Goal: Transaction & Acquisition: Purchase product/service

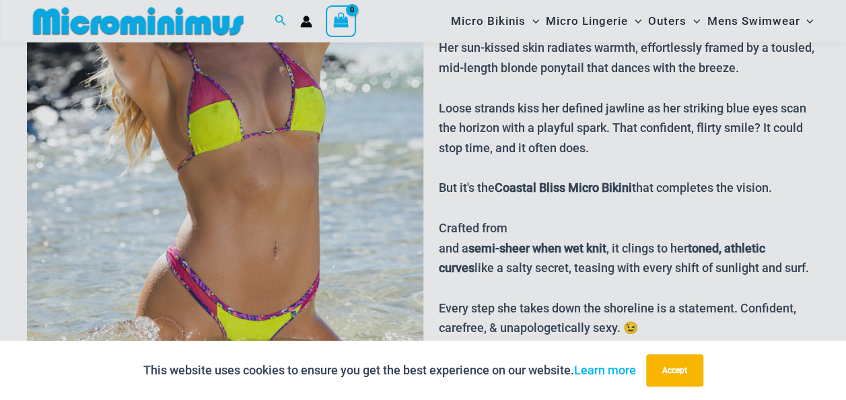
scroll to position [392, 0]
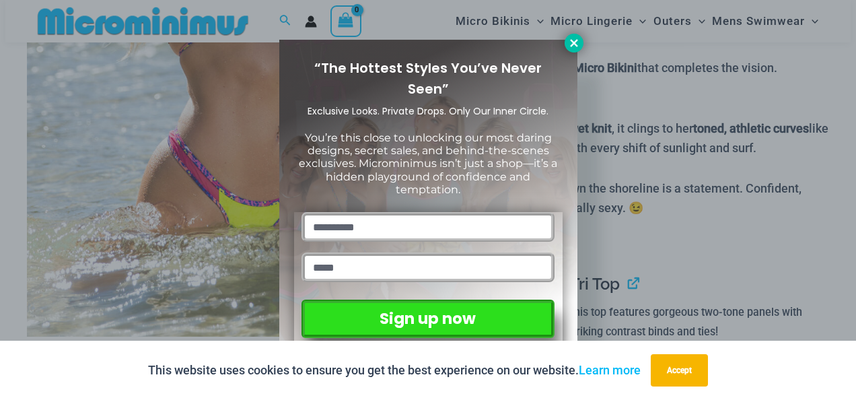
click at [572, 43] on icon at bounding box center [574, 43] width 12 height 12
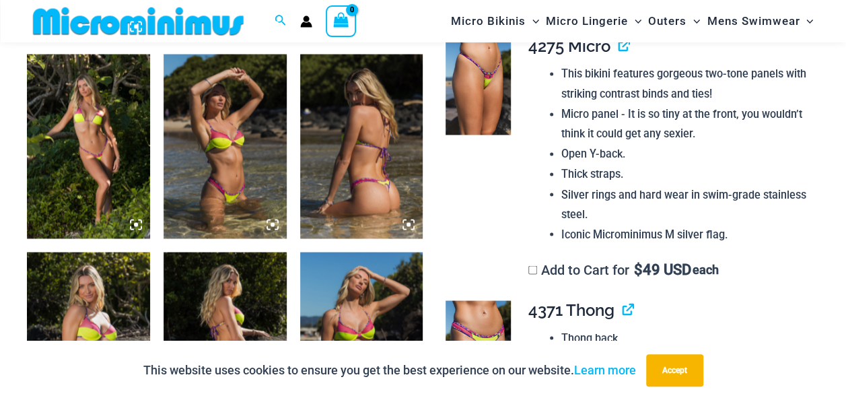
scroll to position [1065, 0]
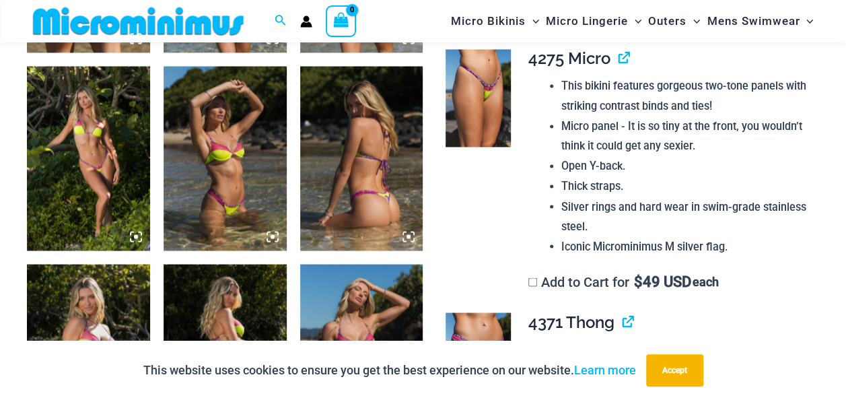
click at [106, 126] on img at bounding box center [88, 158] width 123 height 184
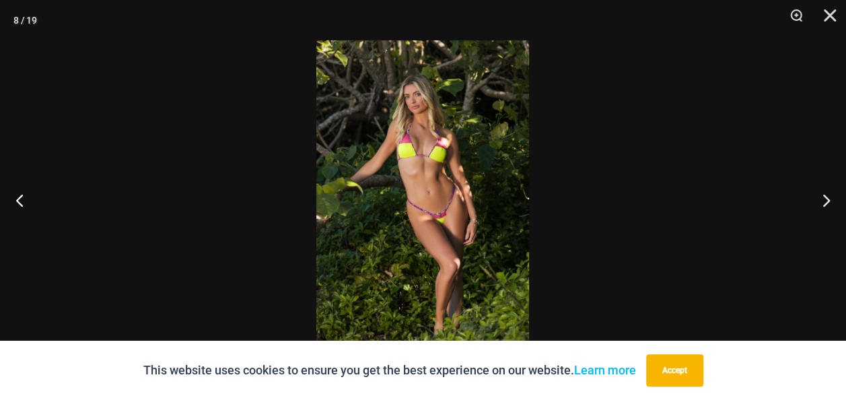
click at [416, 145] on img at bounding box center [422, 199] width 213 height 319
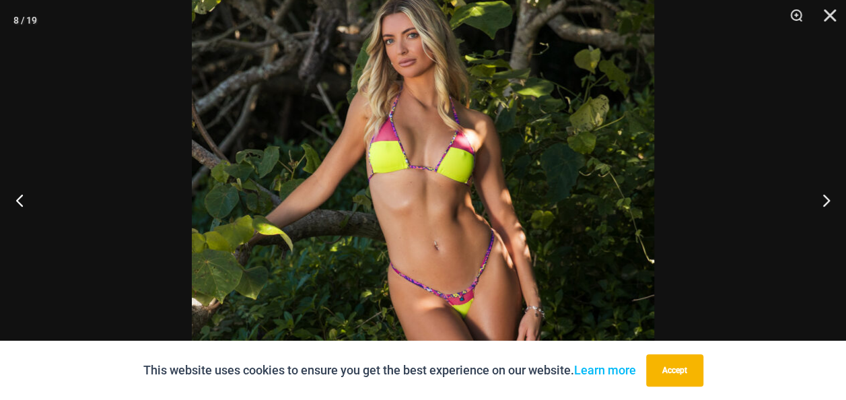
click at [416, 145] on img at bounding box center [423, 264] width 462 height 693
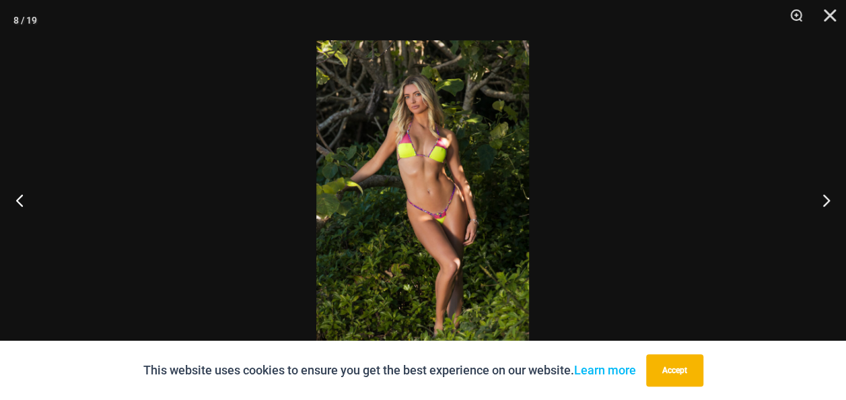
click at [416, 145] on img at bounding box center [422, 199] width 213 height 319
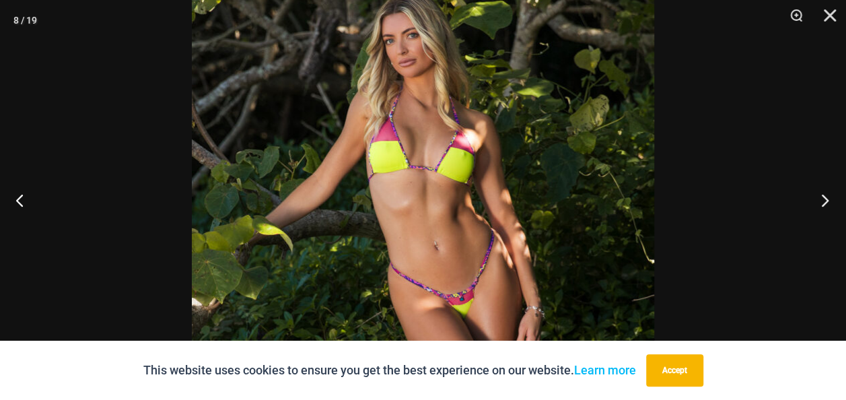
click at [822, 199] on button "Next" at bounding box center [820, 199] width 50 height 67
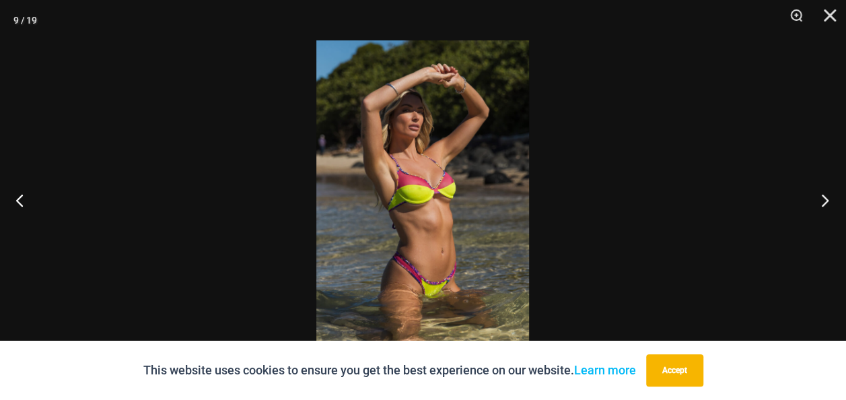
click at [822, 199] on button "Next" at bounding box center [820, 199] width 50 height 67
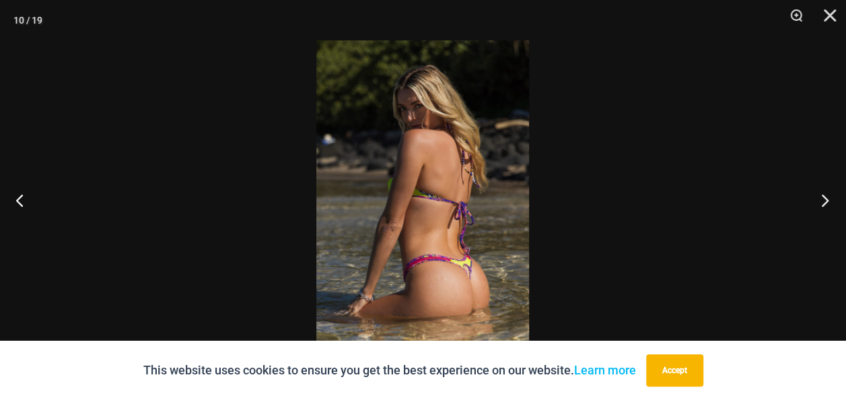
click at [822, 199] on button "Next" at bounding box center [820, 199] width 50 height 67
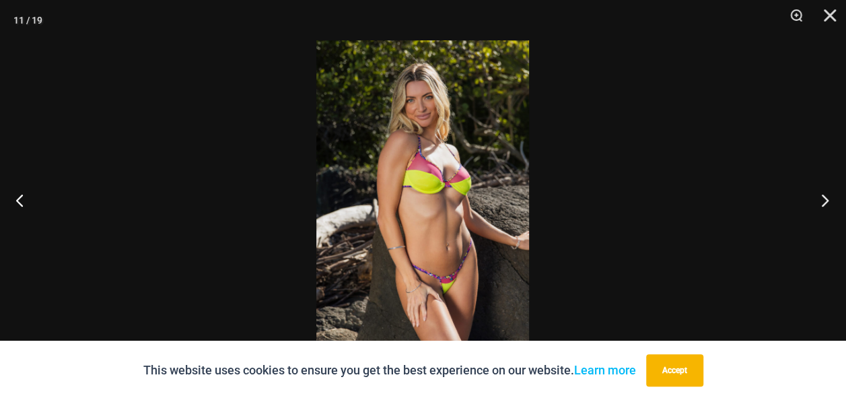
click at [822, 199] on button "Next" at bounding box center [820, 199] width 50 height 67
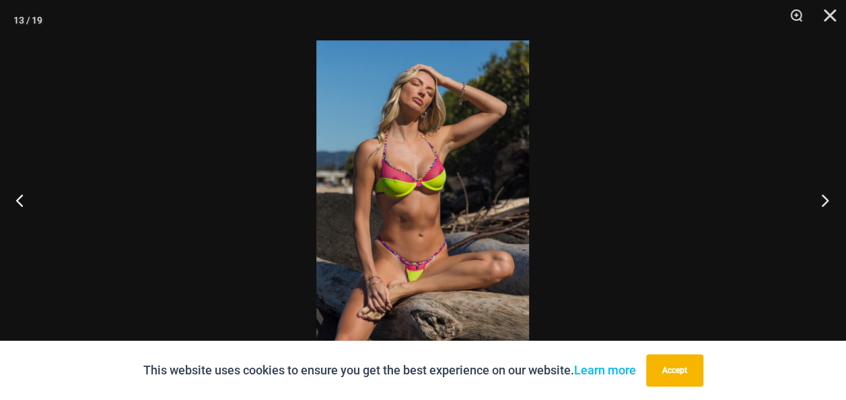
click at [822, 199] on button "Next" at bounding box center [820, 199] width 50 height 67
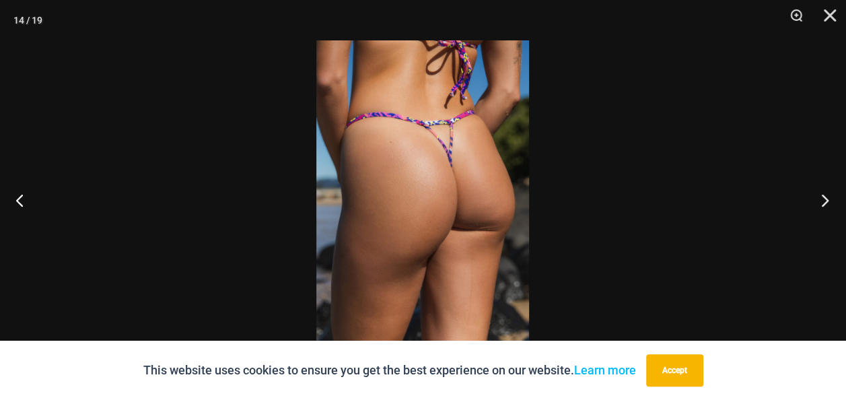
click at [822, 199] on button "Next" at bounding box center [820, 199] width 50 height 67
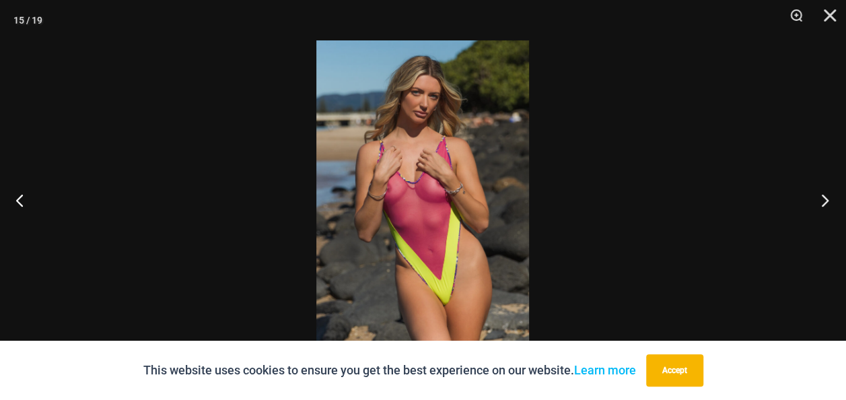
click at [822, 199] on button "Next" at bounding box center [820, 199] width 50 height 67
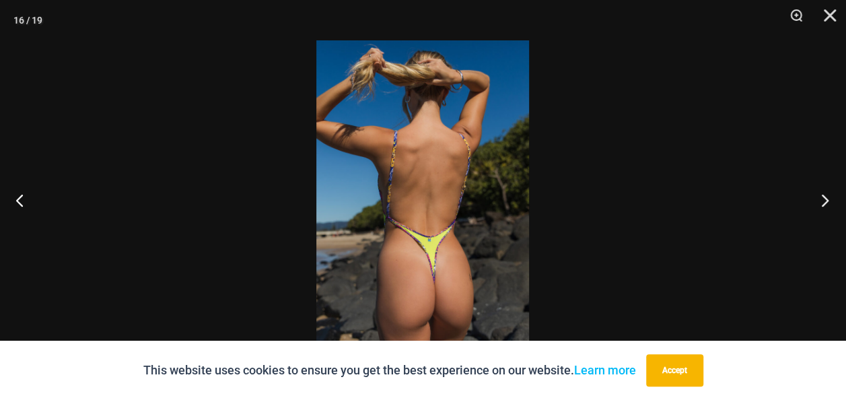
click at [822, 199] on button "Next" at bounding box center [820, 199] width 50 height 67
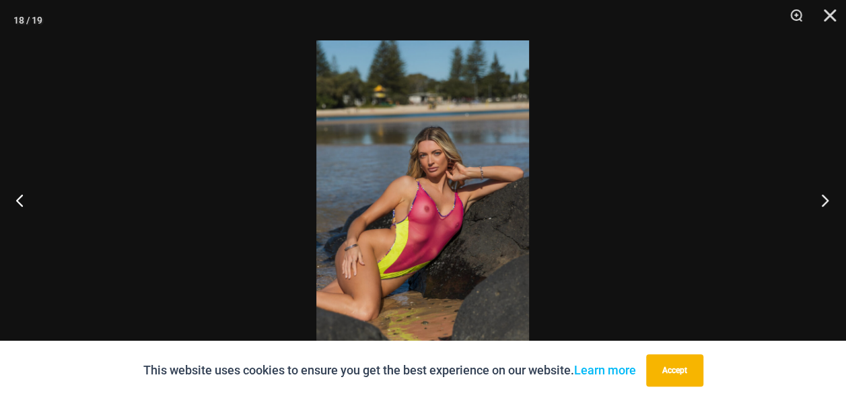
click at [822, 199] on button "Next" at bounding box center [820, 199] width 50 height 67
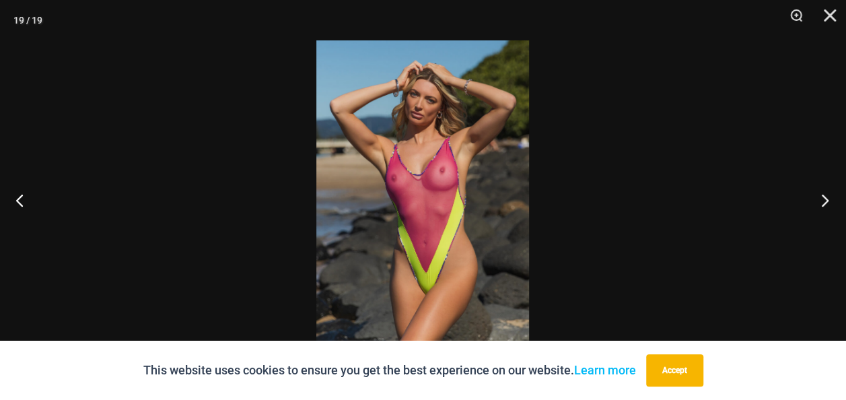
click at [822, 199] on button "Next" at bounding box center [820, 199] width 50 height 67
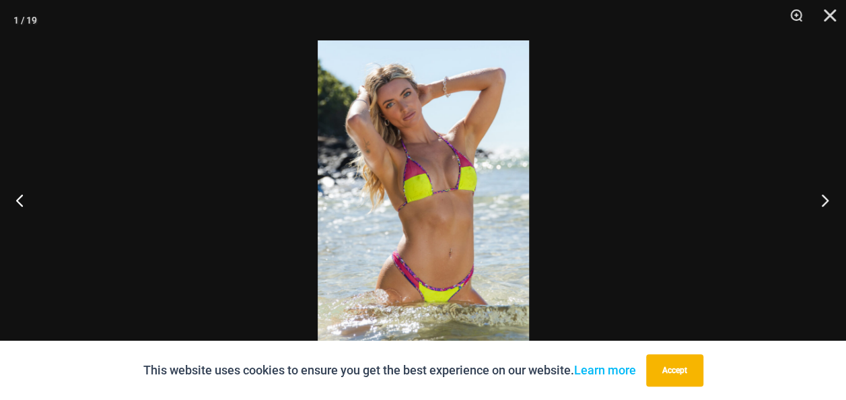
click at [822, 199] on button "Next" at bounding box center [820, 199] width 50 height 67
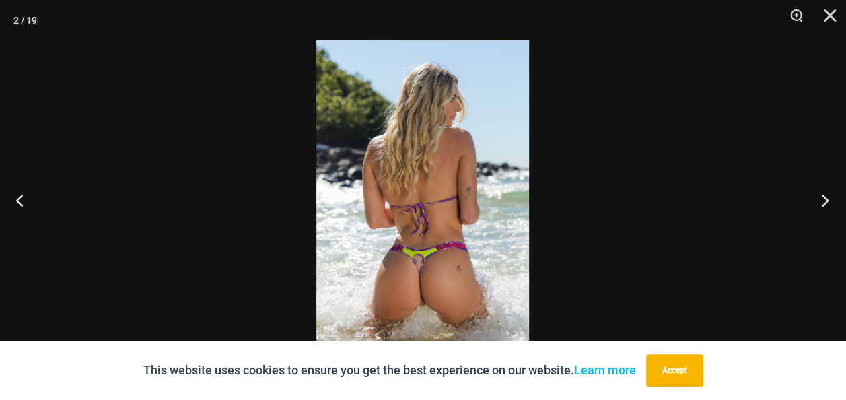
click at [822, 199] on button "Next" at bounding box center [820, 199] width 50 height 67
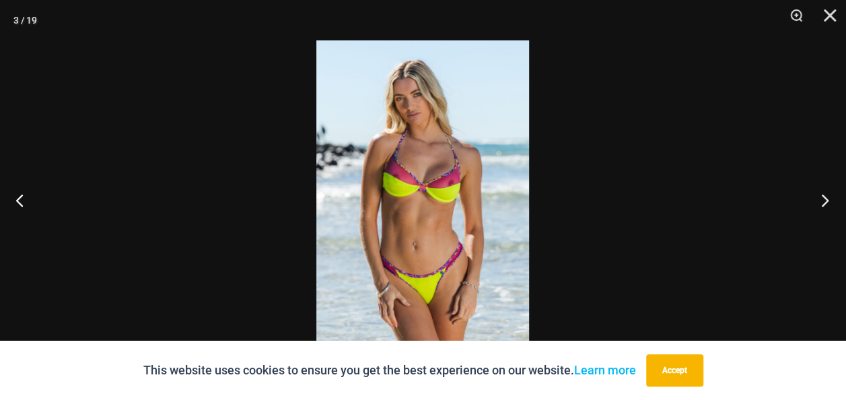
click at [822, 199] on button "Next" at bounding box center [820, 199] width 50 height 67
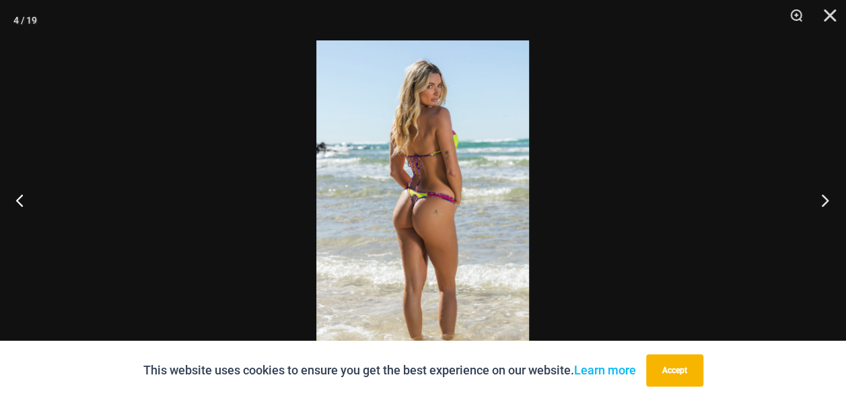
click at [822, 199] on button "Next" at bounding box center [820, 199] width 50 height 67
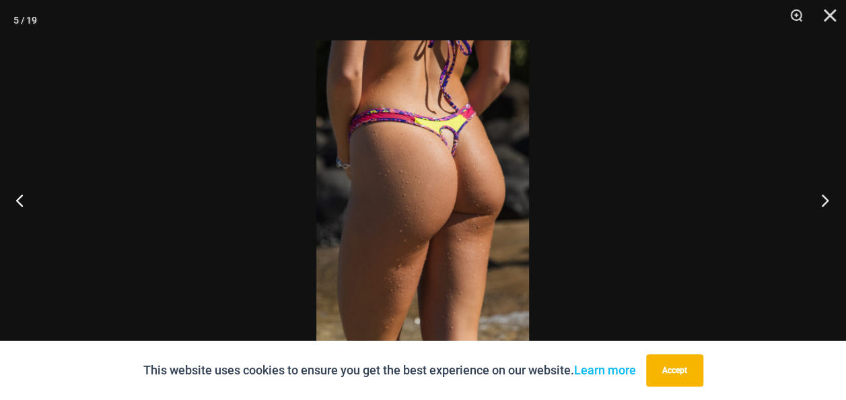
click at [822, 199] on button "Next" at bounding box center [820, 199] width 50 height 67
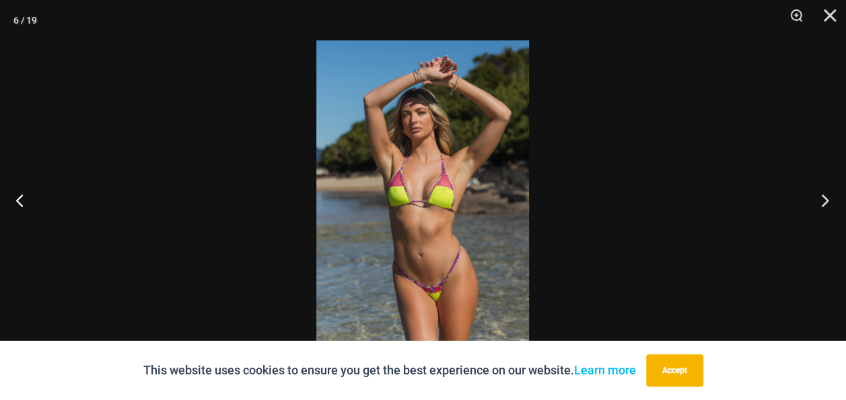
click at [822, 199] on button "Next" at bounding box center [820, 199] width 50 height 67
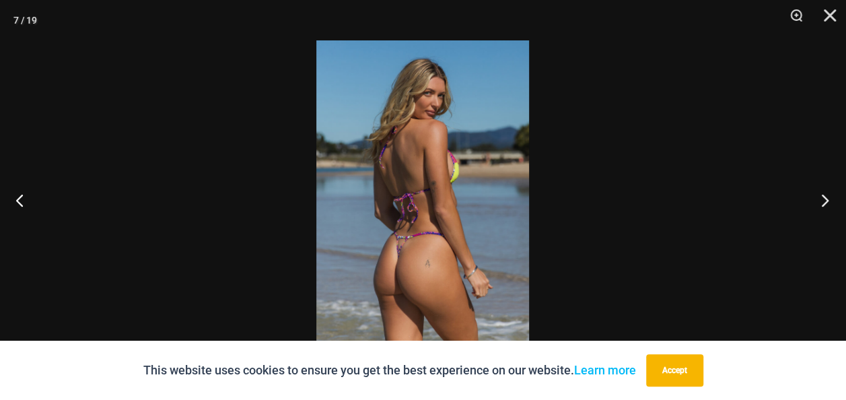
click at [822, 199] on button "Next" at bounding box center [820, 199] width 50 height 67
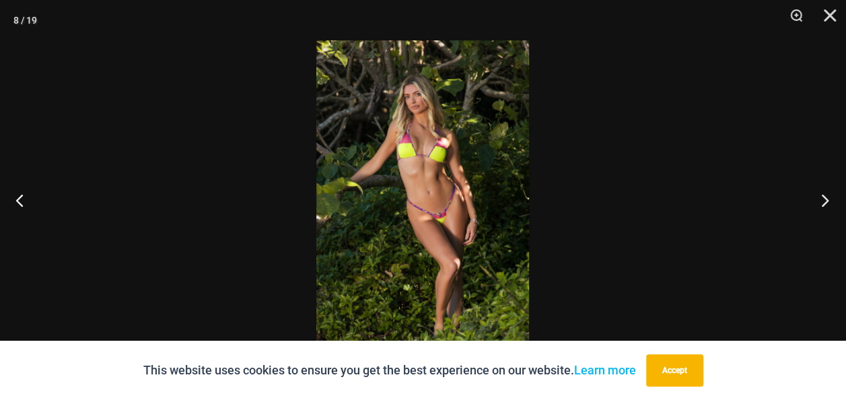
click at [822, 199] on button "Next" at bounding box center [820, 199] width 50 height 67
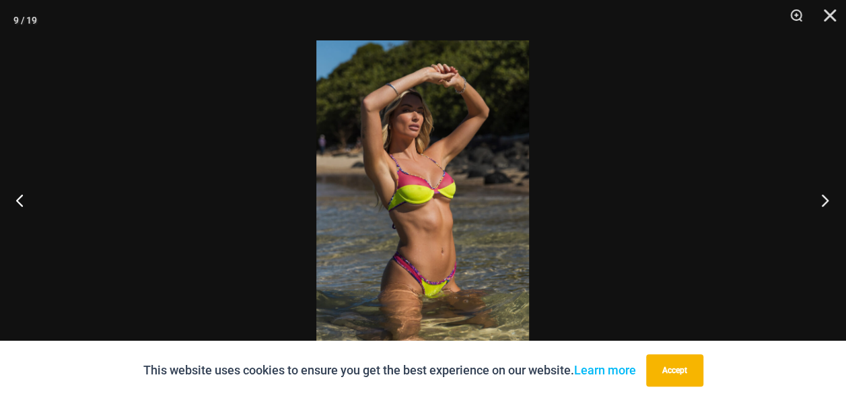
click at [825, 199] on button "Next" at bounding box center [820, 199] width 50 height 67
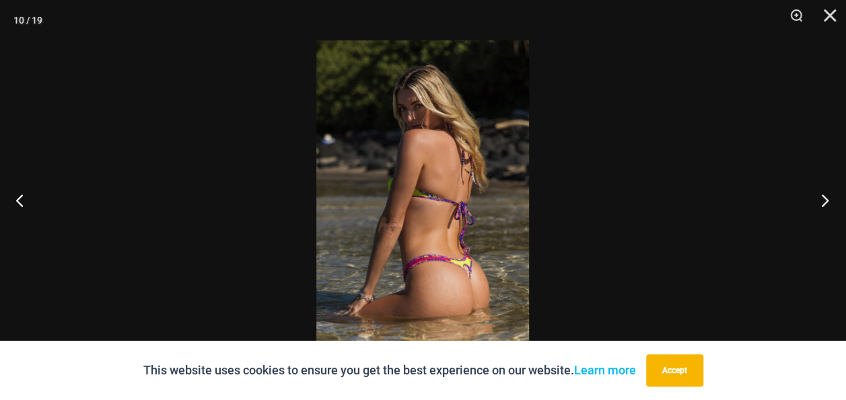
click at [825, 199] on button "Next" at bounding box center [820, 199] width 50 height 67
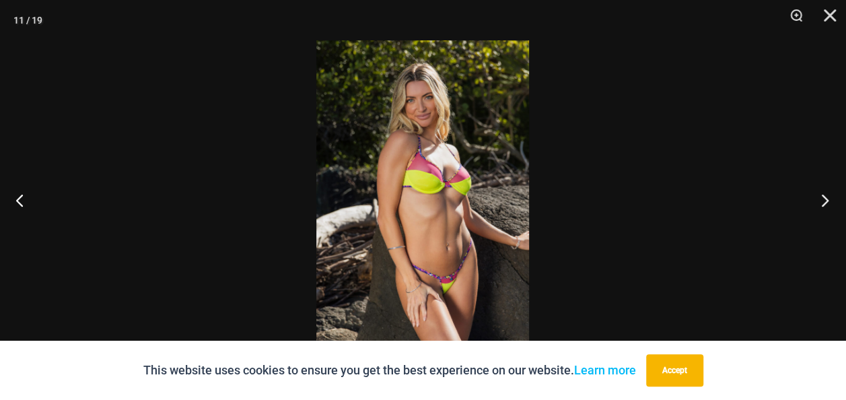
click at [825, 199] on button "Next" at bounding box center [820, 199] width 50 height 67
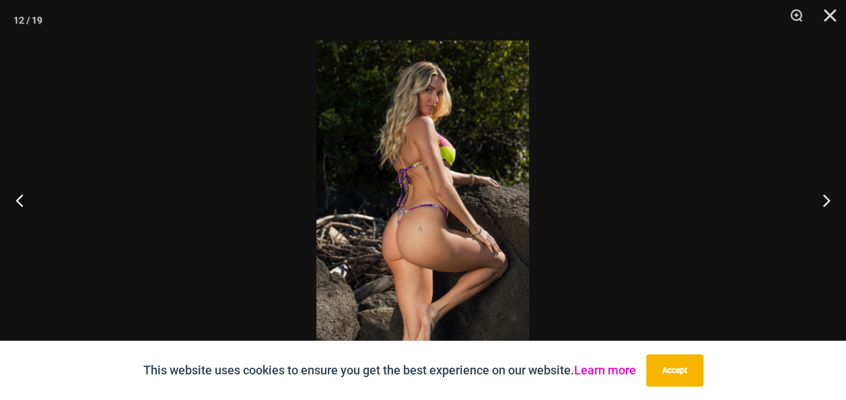
click at [602, 367] on link "Learn more" at bounding box center [605, 370] width 62 height 14
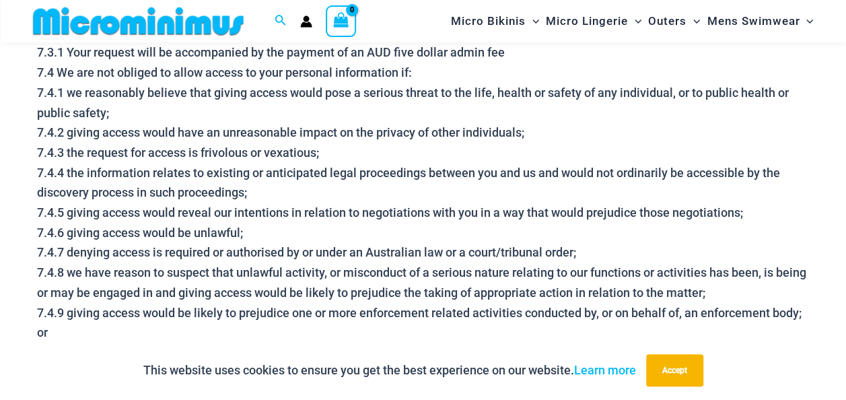
scroll to position [2260, 0]
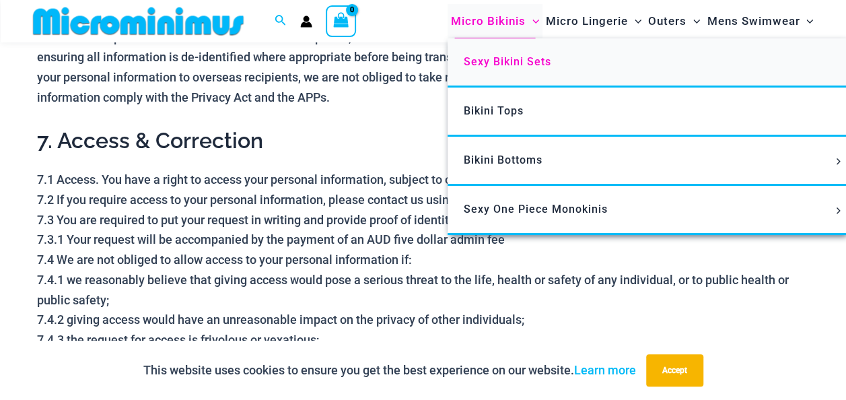
click at [501, 61] on span "Sexy Bikini Sets" at bounding box center [507, 61] width 87 height 13
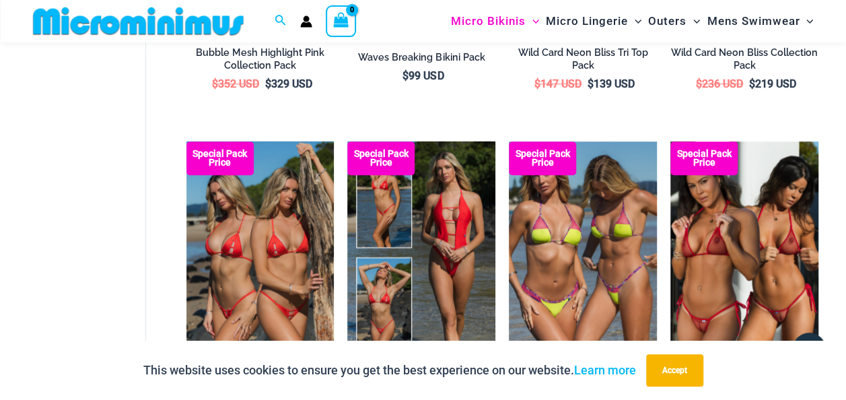
scroll to position [728, 0]
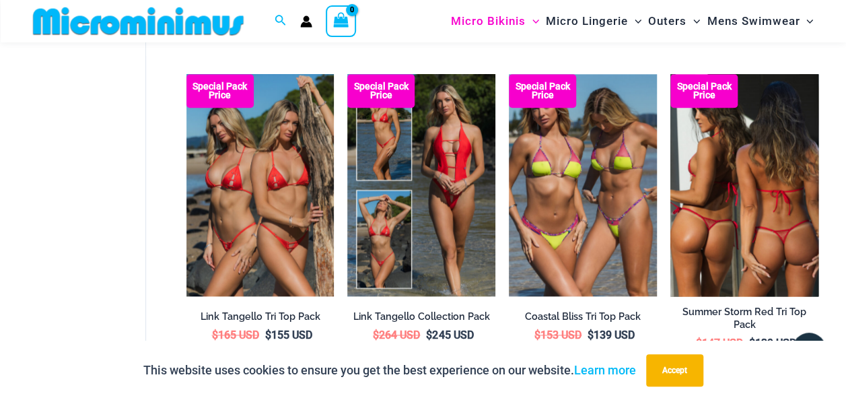
click at [728, 172] on img at bounding box center [744, 185] width 148 height 222
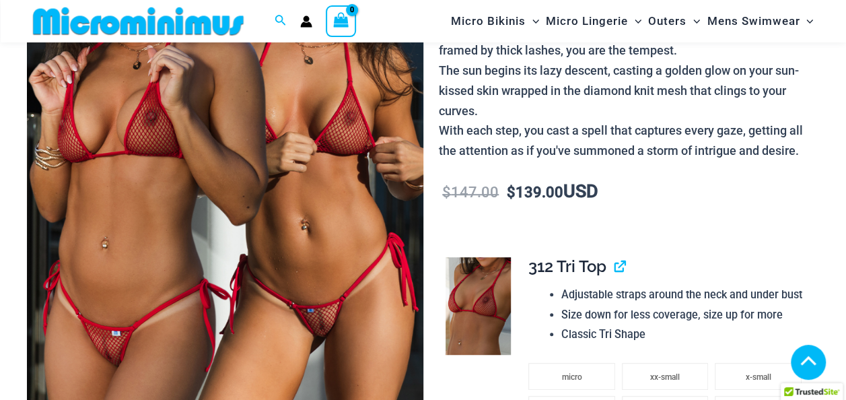
scroll to position [392, 0]
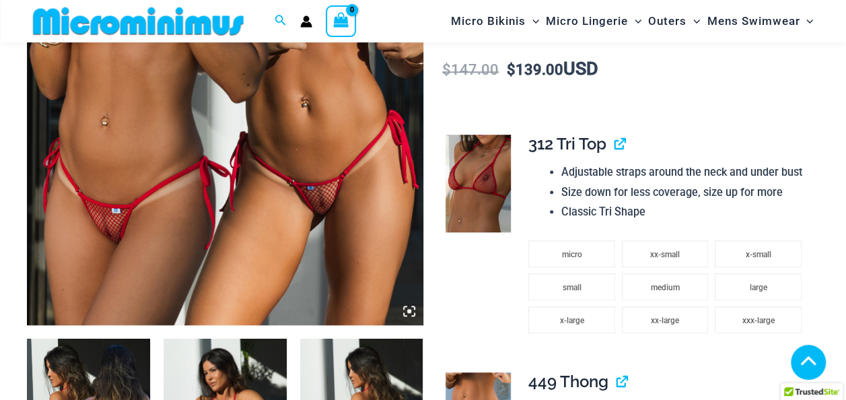
click at [265, 154] on img at bounding box center [225, 28] width 396 height 594
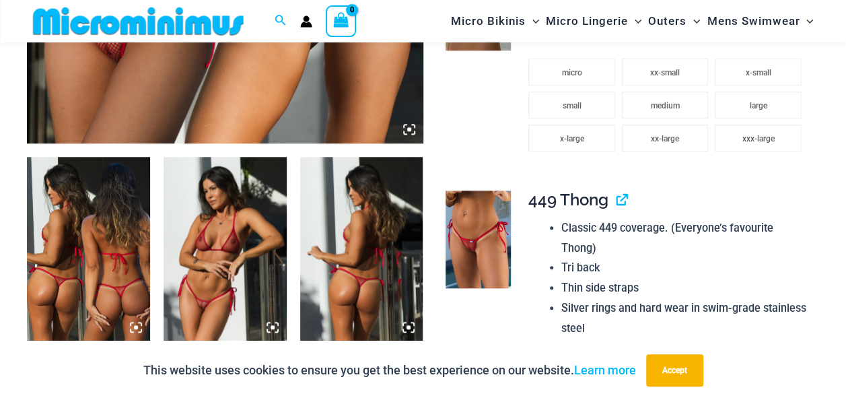
scroll to position [594, 0]
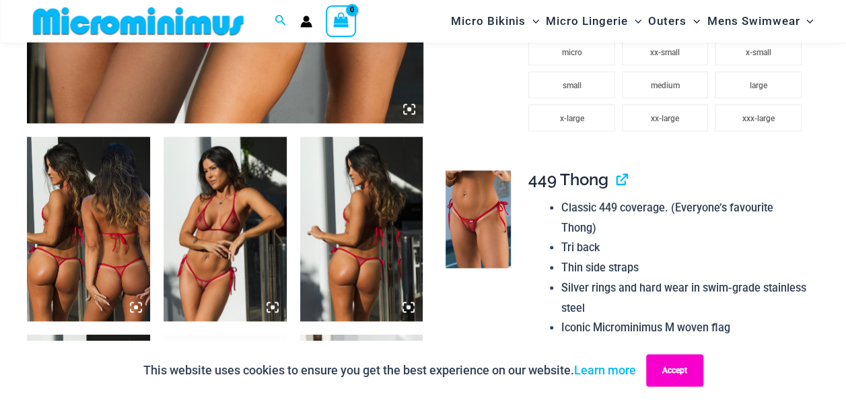
click at [677, 369] on button "Accept" at bounding box center [674, 370] width 57 height 32
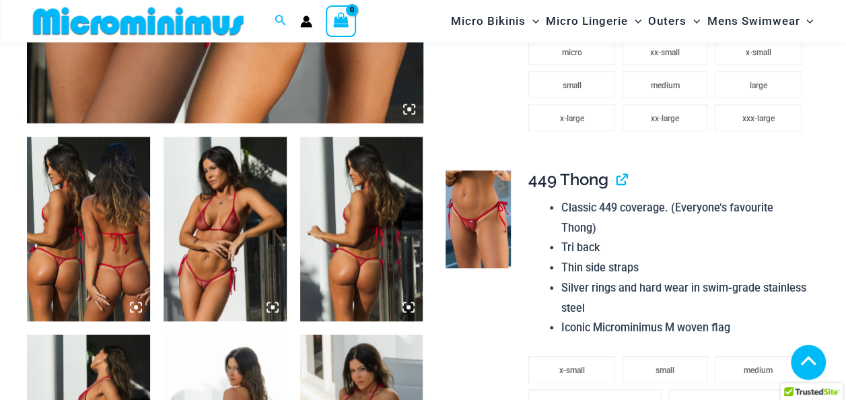
click at [237, 244] on img at bounding box center [225, 229] width 123 height 184
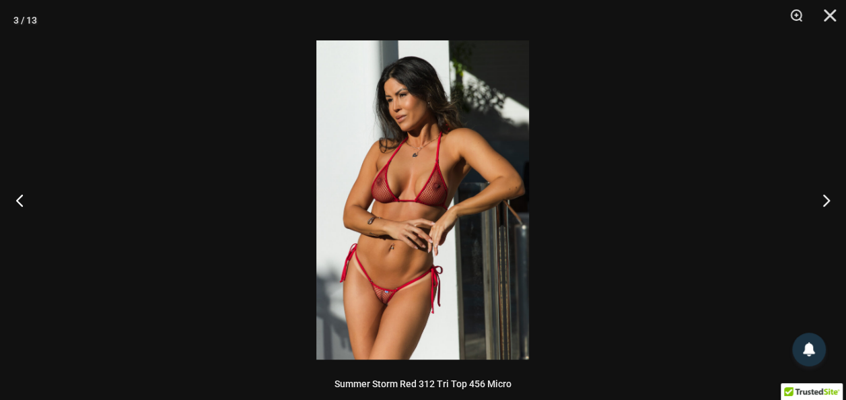
click at [421, 182] on img at bounding box center [422, 199] width 213 height 319
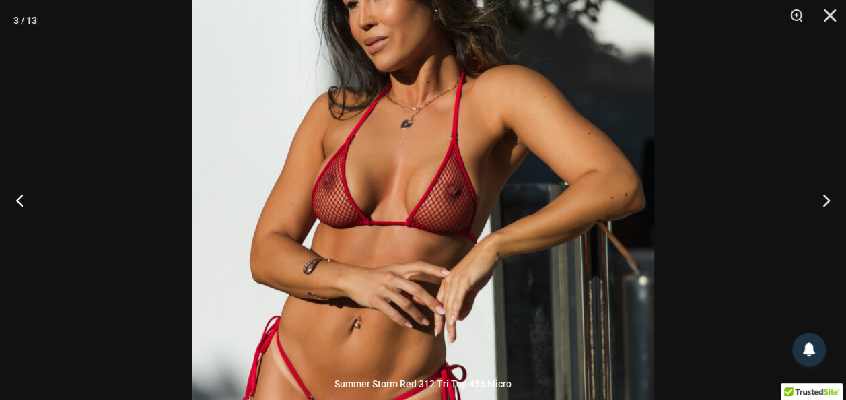
click at [413, 221] on img at bounding box center [423, 221] width 462 height 693
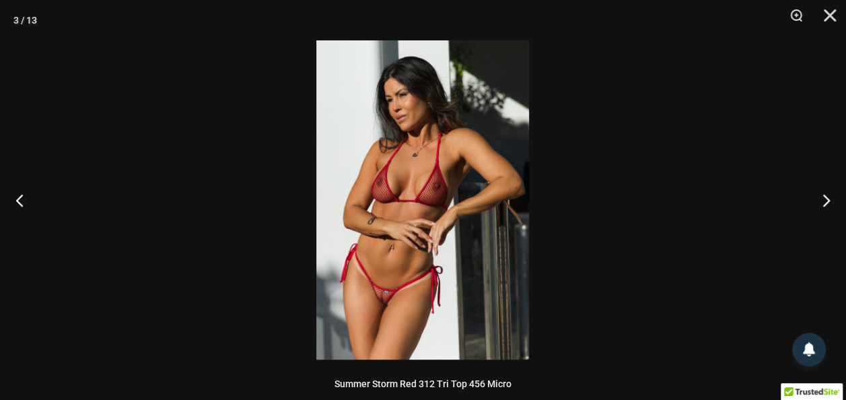
click at [414, 221] on img at bounding box center [422, 199] width 213 height 319
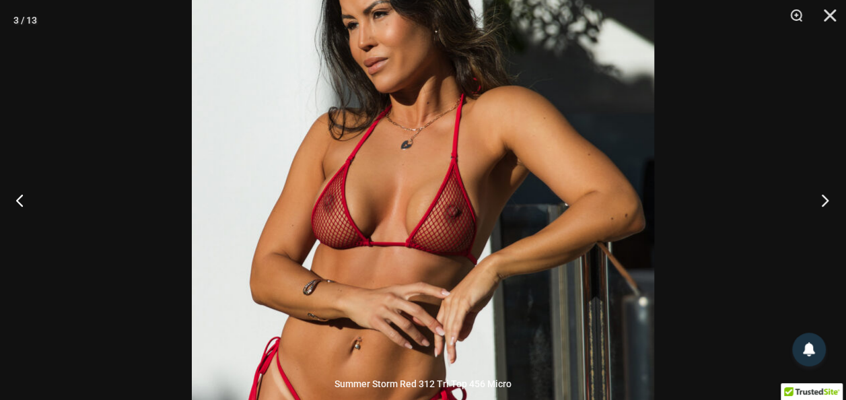
click at [824, 199] on button "Next" at bounding box center [820, 199] width 50 height 67
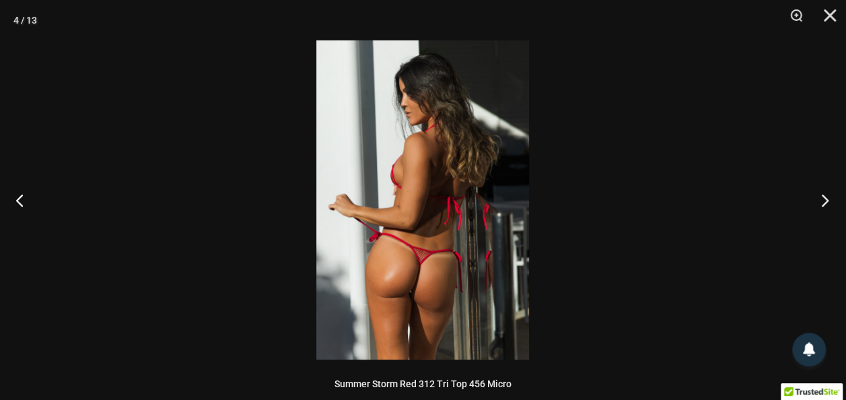
click at [824, 199] on button "Next" at bounding box center [820, 199] width 50 height 67
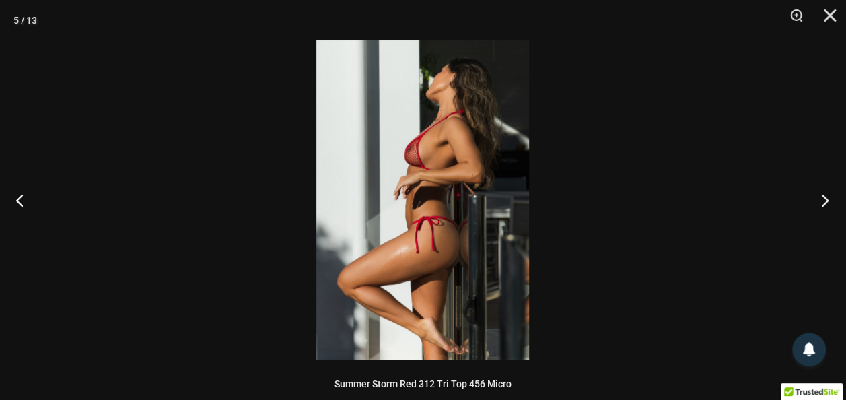
click at [824, 199] on button "Next" at bounding box center [820, 199] width 50 height 67
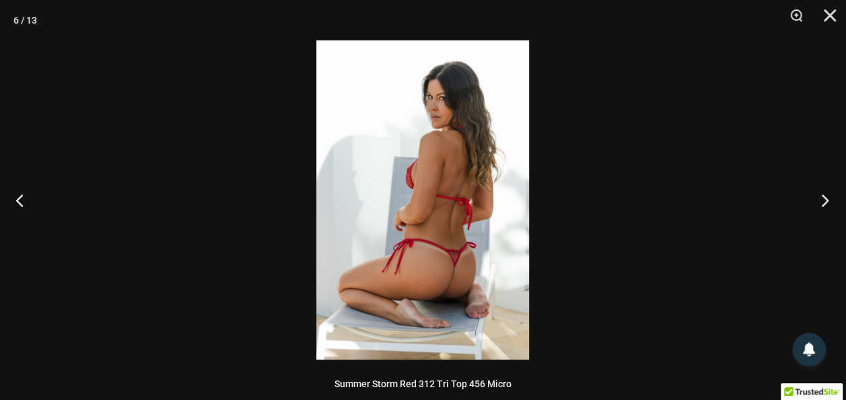
click at [824, 199] on button "Next" at bounding box center [820, 199] width 50 height 67
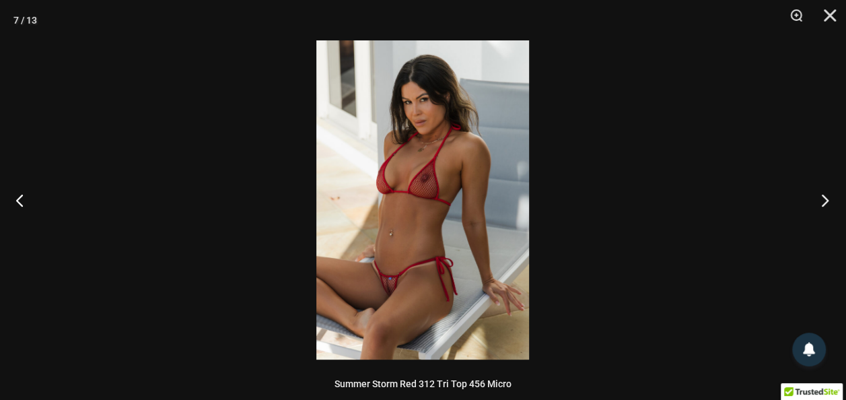
click at [824, 199] on button "Next" at bounding box center [820, 199] width 50 height 67
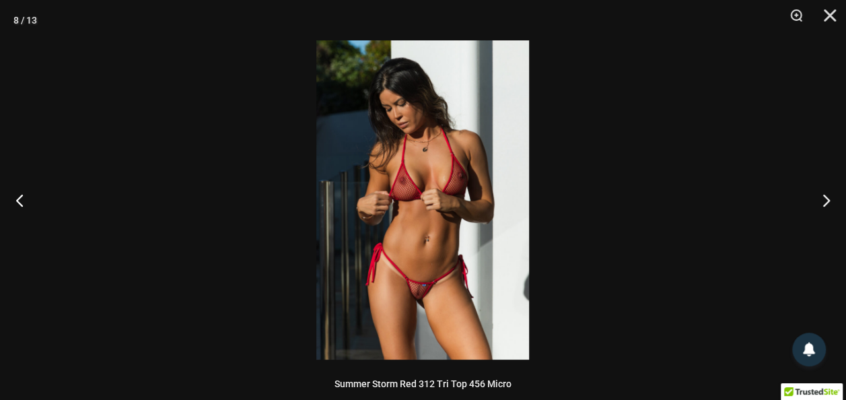
click at [468, 182] on img at bounding box center [422, 199] width 213 height 319
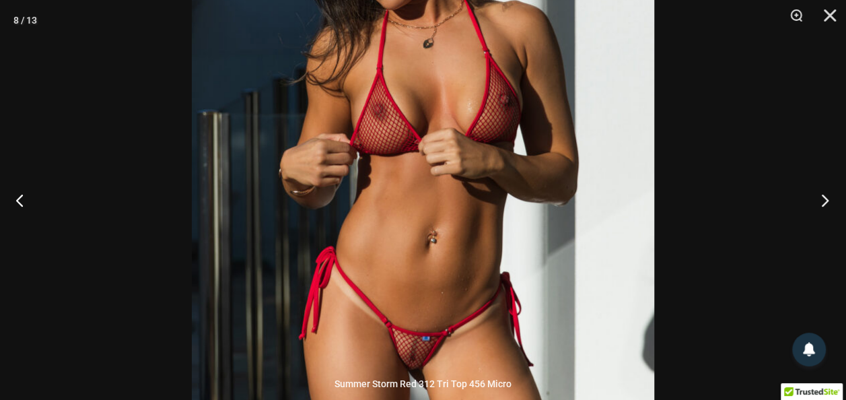
click at [824, 199] on button "Next" at bounding box center [820, 199] width 50 height 67
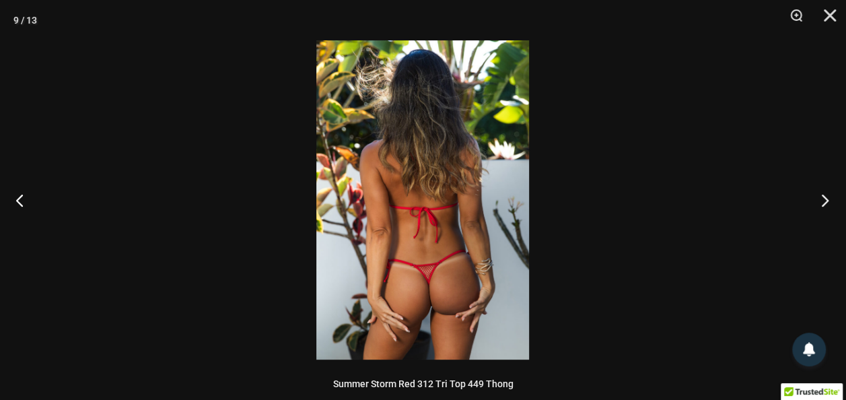
click at [824, 199] on button "Next" at bounding box center [820, 199] width 50 height 67
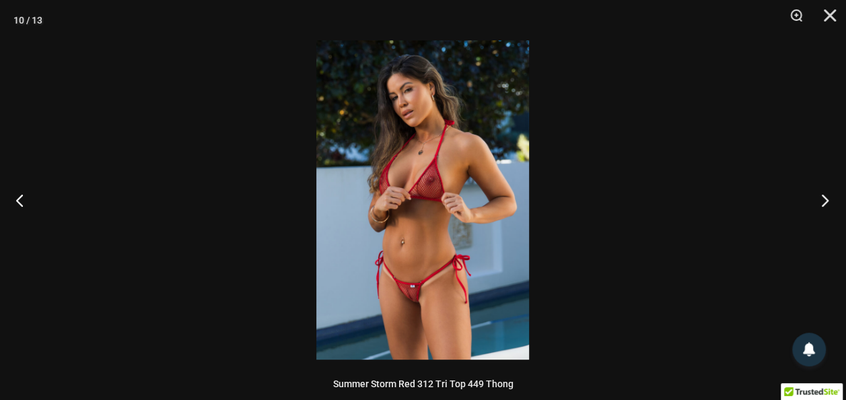
click at [824, 199] on button "Next" at bounding box center [820, 199] width 50 height 67
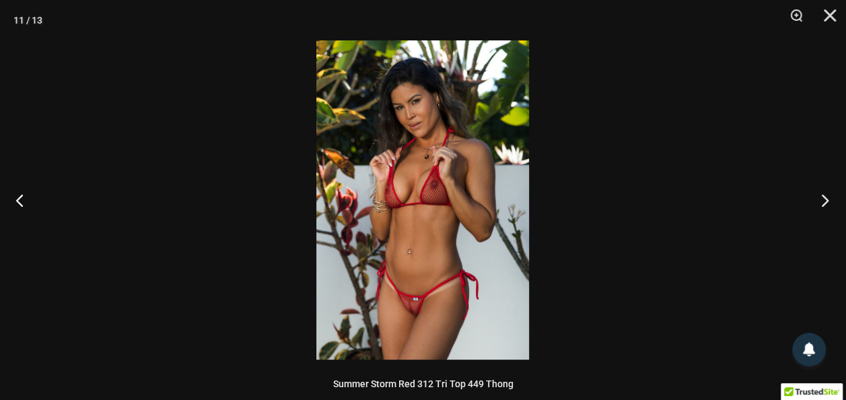
click at [824, 199] on button "Next" at bounding box center [820, 199] width 50 height 67
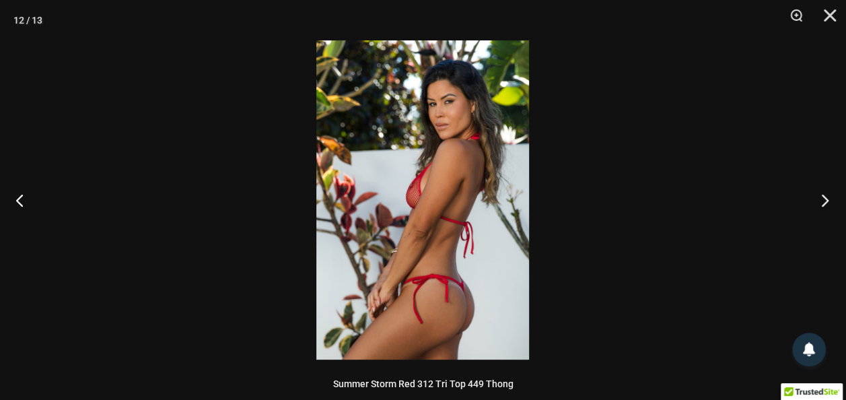
click at [824, 199] on button "Next" at bounding box center [820, 199] width 50 height 67
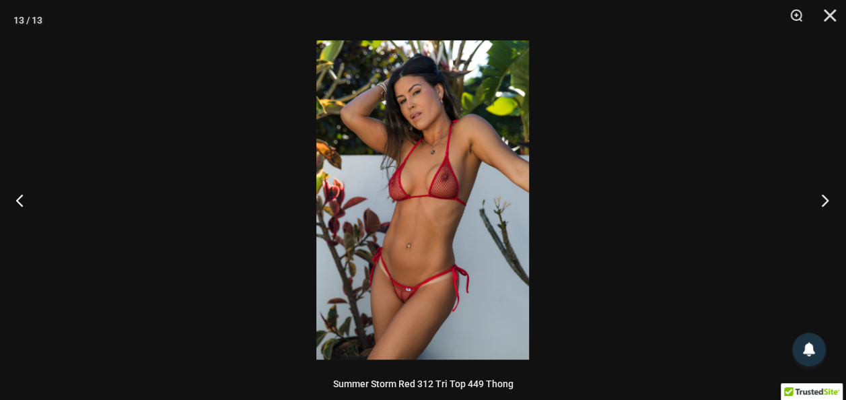
click at [824, 199] on button "Next" at bounding box center [820, 199] width 50 height 67
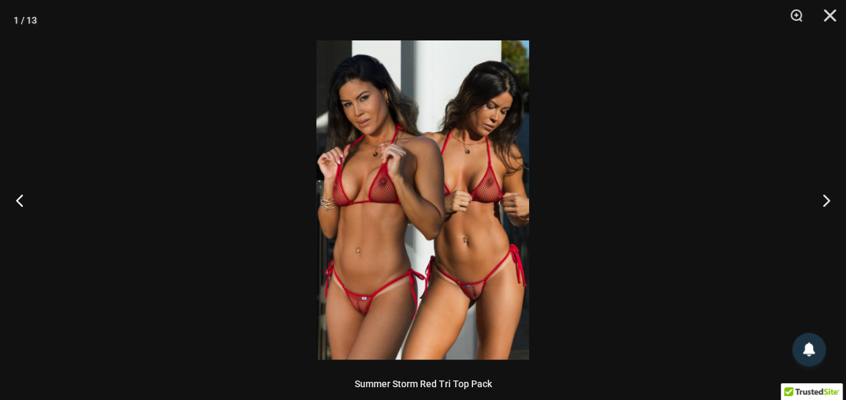
click at [452, 179] on img at bounding box center [422, 199] width 213 height 319
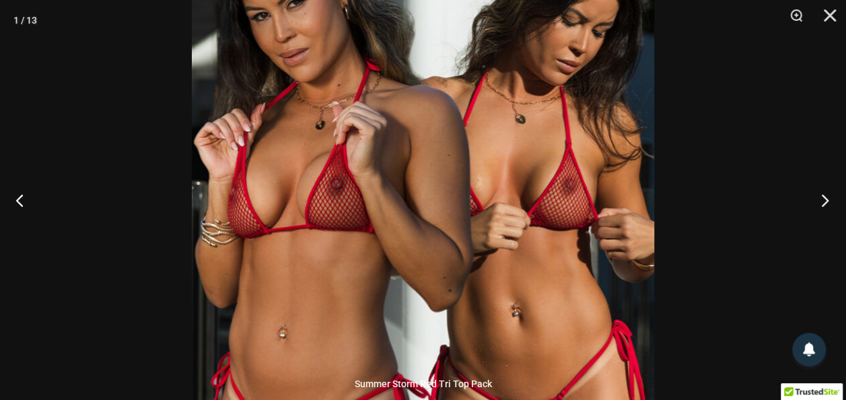
click at [824, 197] on button "Next" at bounding box center [820, 199] width 50 height 67
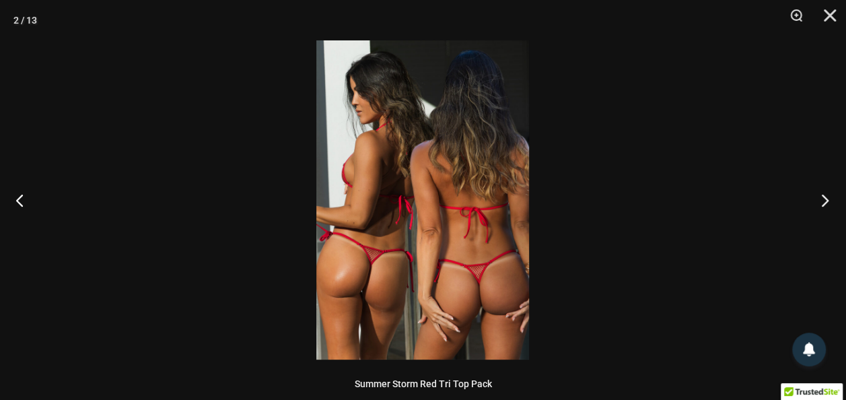
click at [824, 197] on button "Next" at bounding box center [820, 199] width 50 height 67
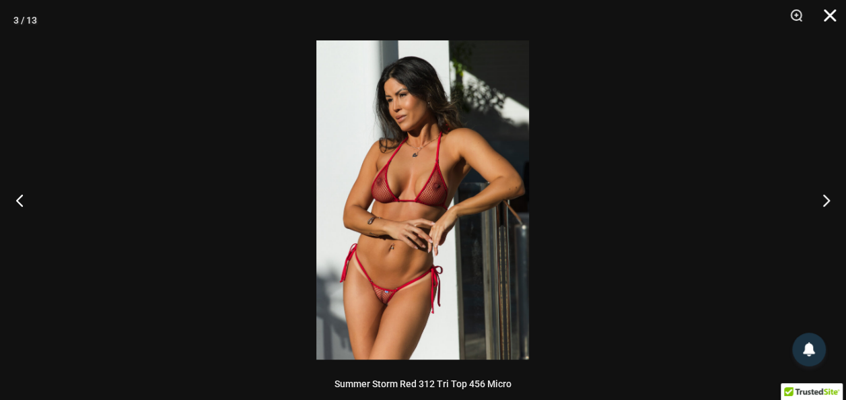
click at [830, 14] on button "Close" at bounding box center [825, 20] width 34 height 40
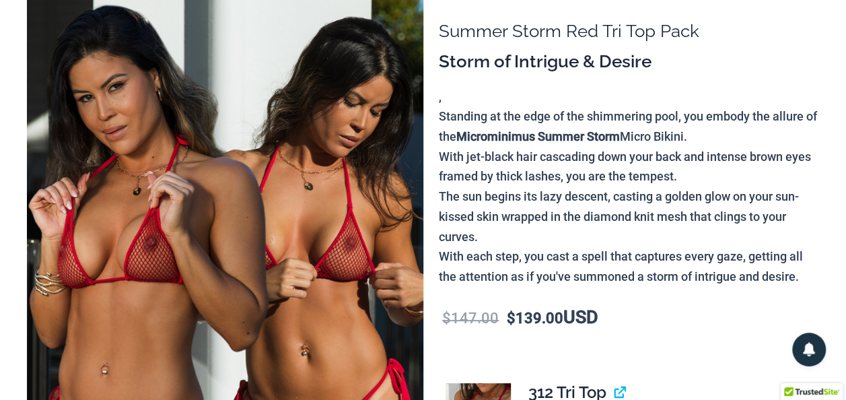
scroll to position [0, 0]
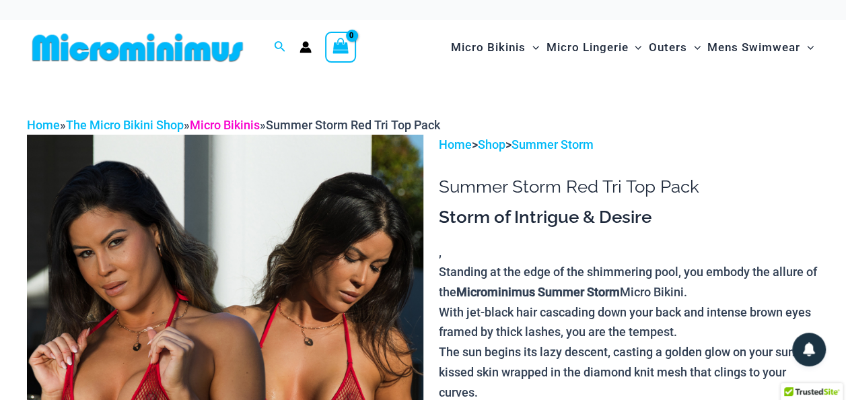
click at [240, 122] on link "Micro Bikinis" at bounding box center [225, 125] width 70 height 14
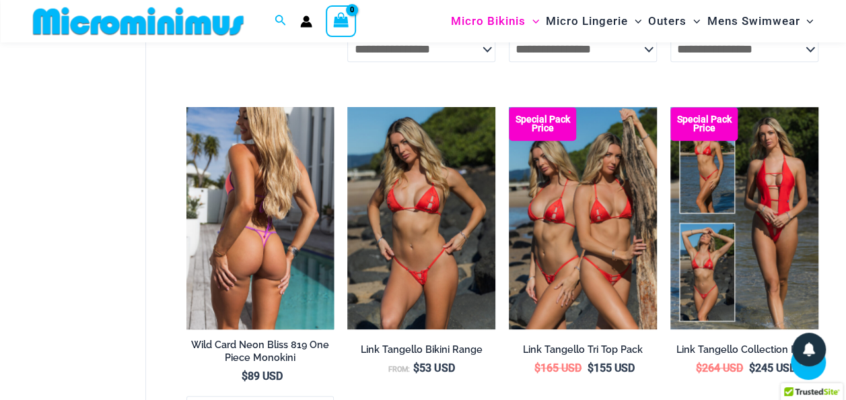
scroll to position [2949, 0]
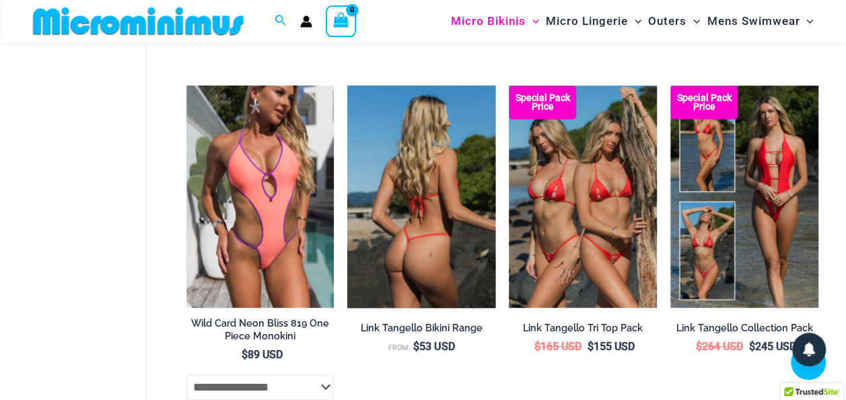
click at [418, 205] on img at bounding box center [421, 196] width 148 height 222
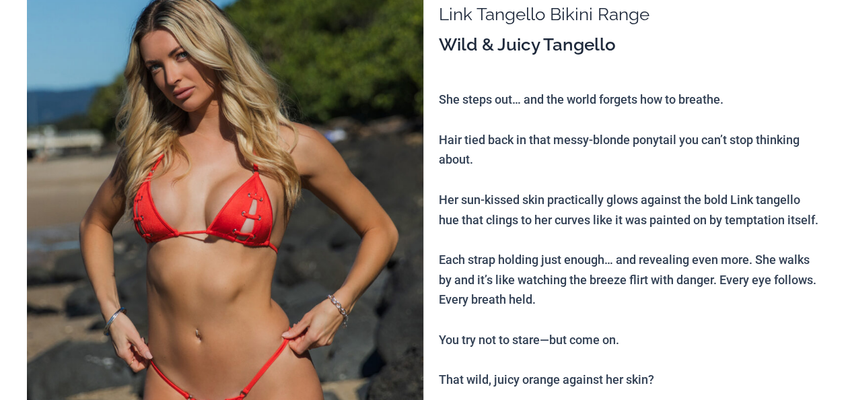
scroll to position [202, 0]
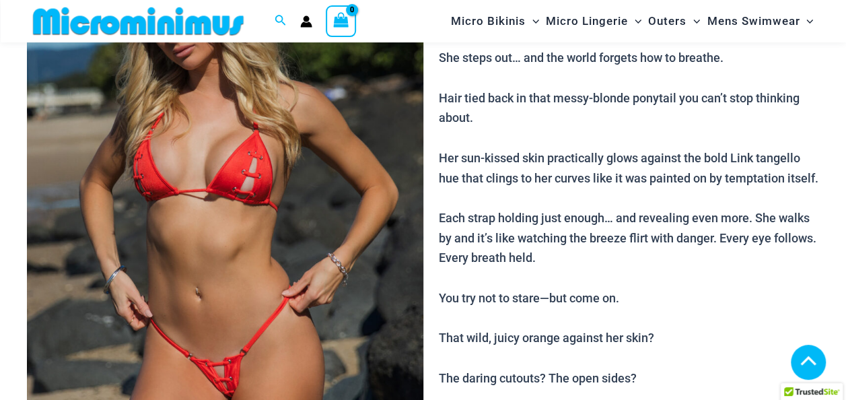
click at [190, 227] on img at bounding box center [225, 218] width 396 height 594
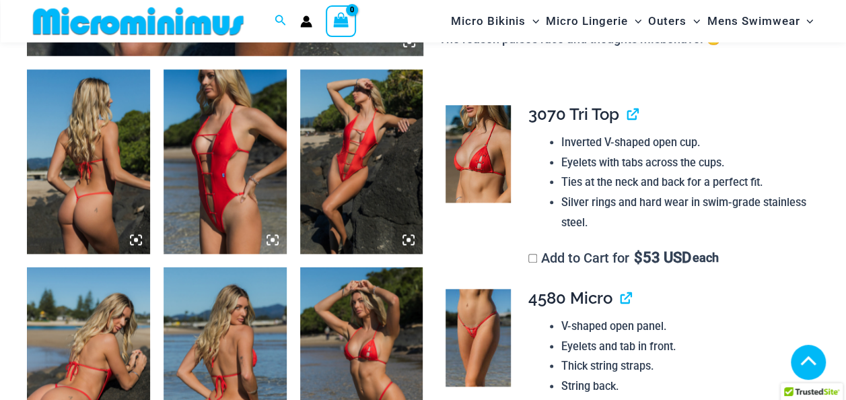
scroll to position [594, 0]
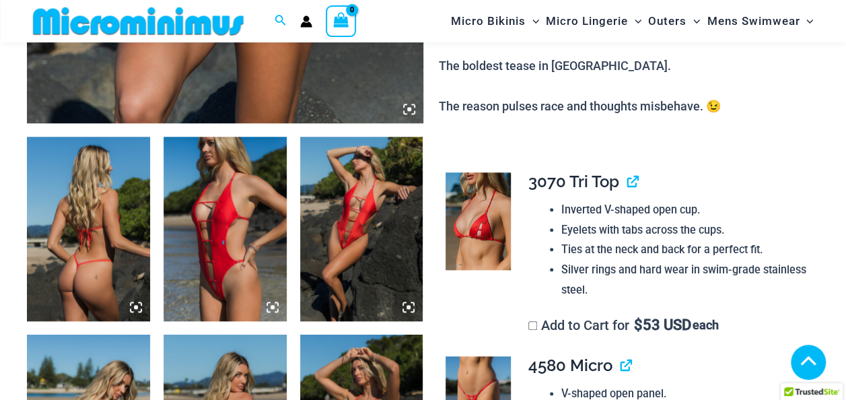
click at [231, 193] on img at bounding box center [225, 229] width 123 height 184
click at [272, 306] on icon at bounding box center [273, 307] width 4 height 4
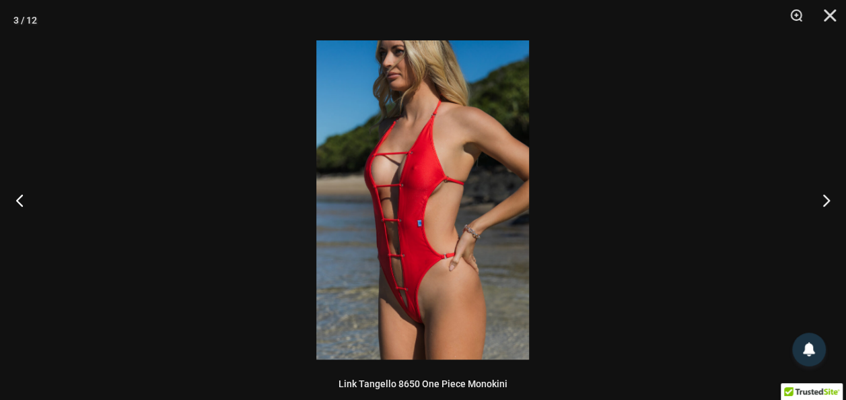
click at [402, 213] on img at bounding box center [422, 199] width 213 height 319
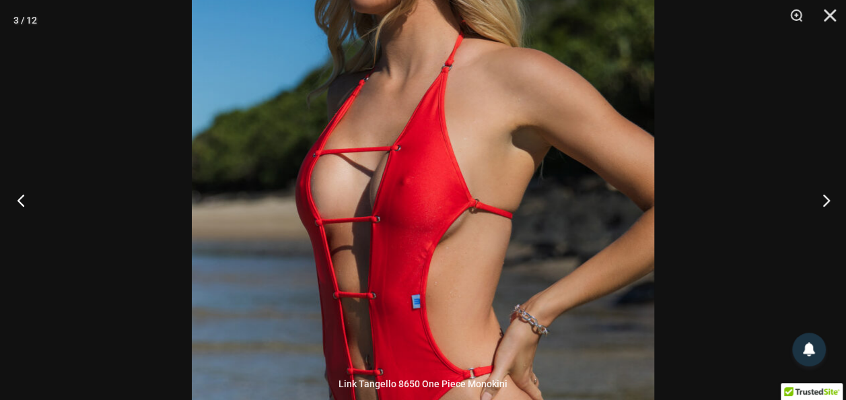
click at [17, 198] on button "Previous" at bounding box center [25, 199] width 50 height 67
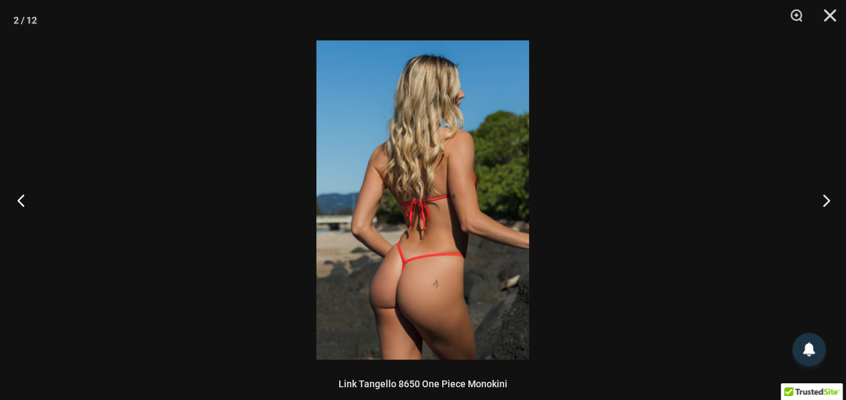
click at [17, 198] on button "Previous" at bounding box center [25, 199] width 50 height 67
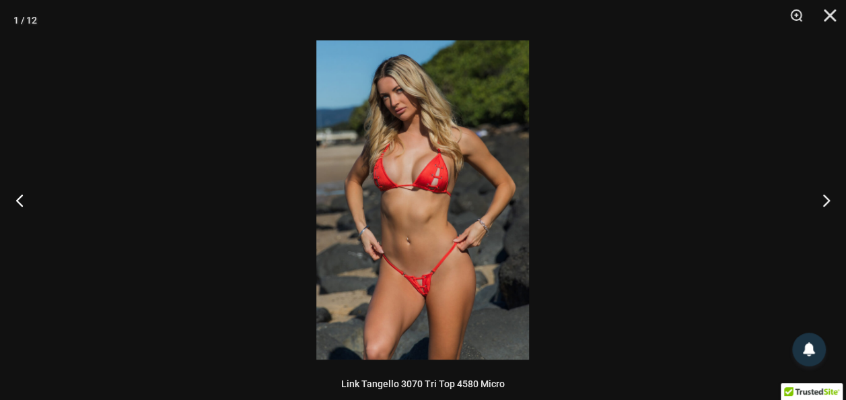
click at [388, 231] on img at bounding box center [422, 199] width 213 height 319
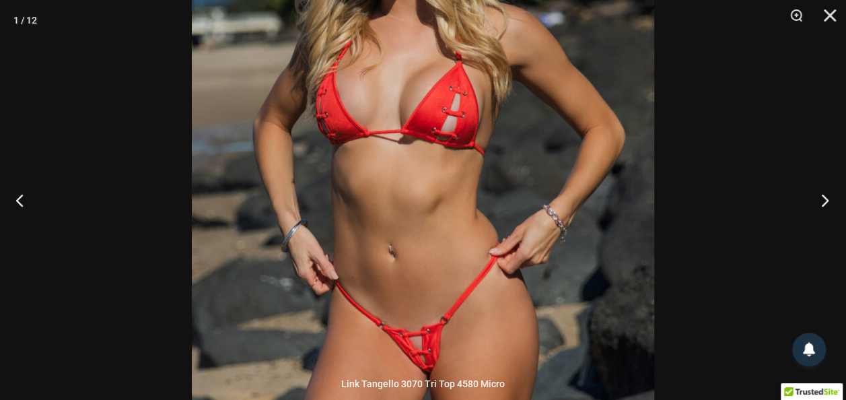
click at [824, 199] on button "Next" at bounding box center [820, 199] width 50 height 67
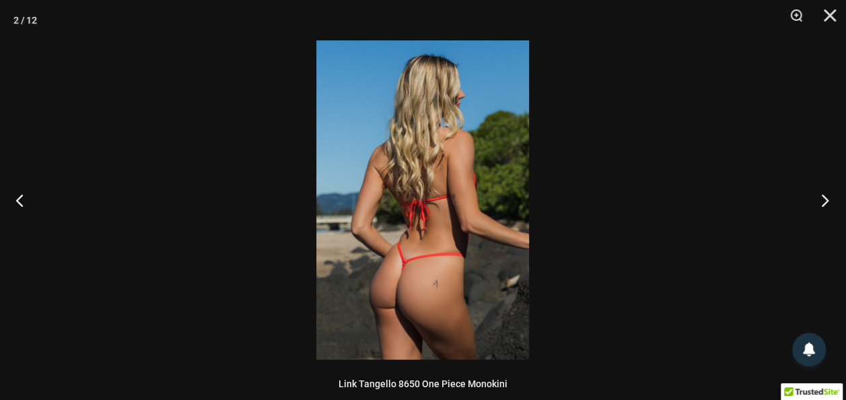
click at [825, 199] on button "Next" at bounding box center [820, 199] width 50 height 67
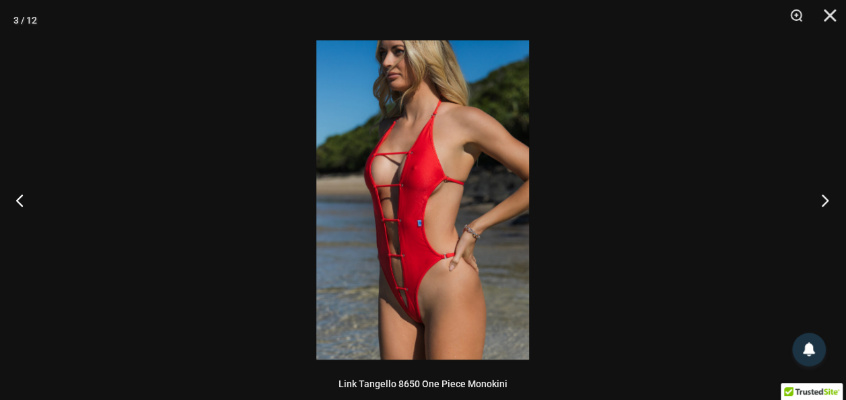
click at [825, 199] on button "Next" at bounding box center [820, 199] width 50 height 67
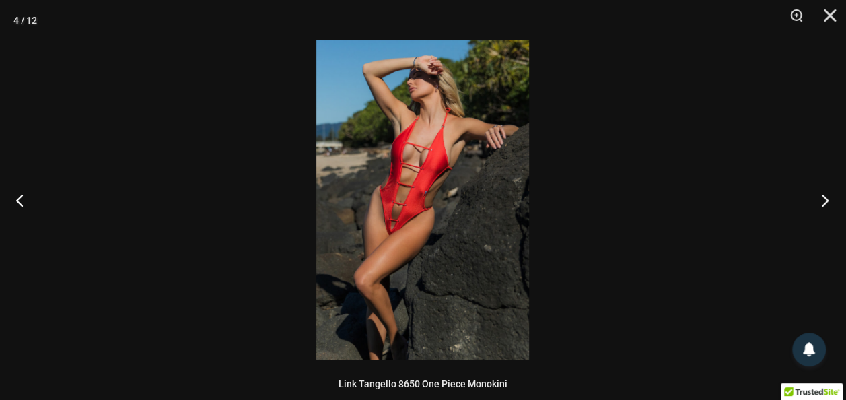
click at [823, 201] on button "Next" at bounding box center [820, 199] width 50 height 67
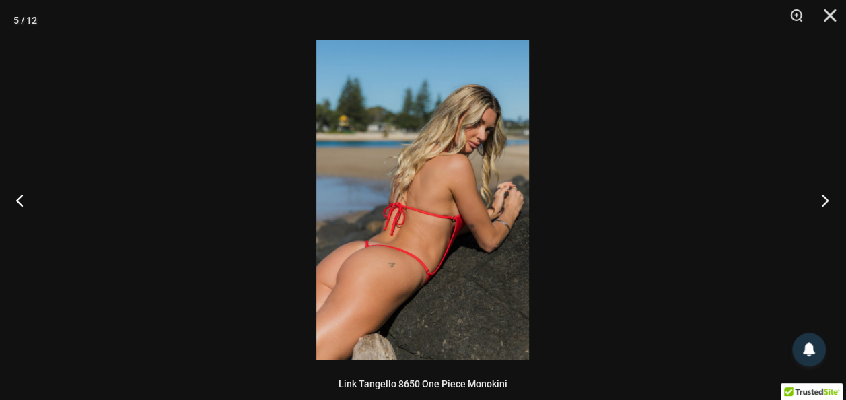
click at [824, 201] on button "Next" at bounding box center [820, 199] width 50 height 67
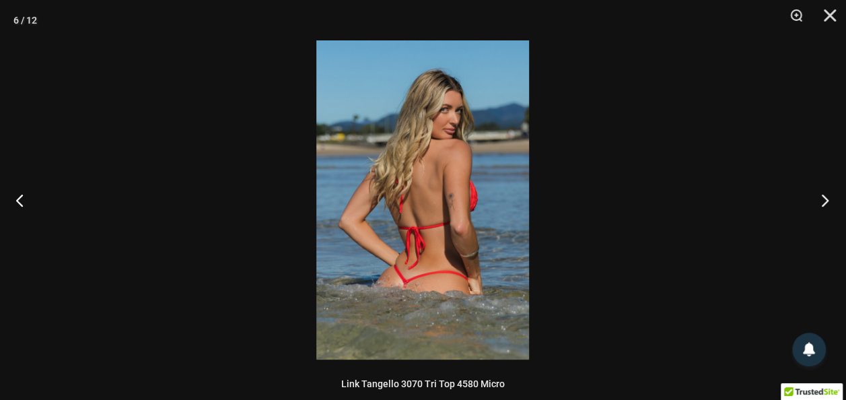
click at [823, 199] on button "Next" at bounding box center [820, 199] width 50 height 67
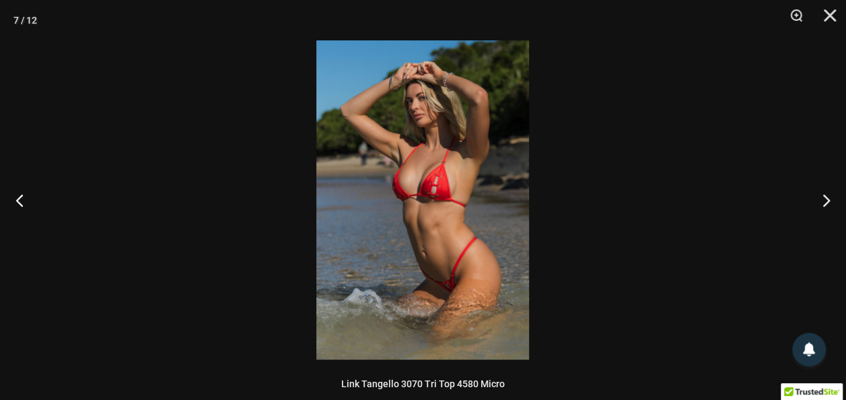
click at [381, 141] on img at bounding box center [422, 199] width 213 height 319
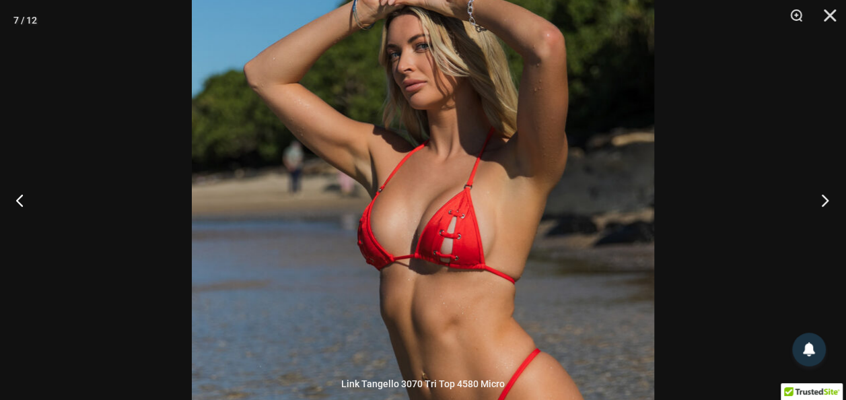
click at [823, 197] on button "Next" at bounding box center [820, 199] width 50 height 67
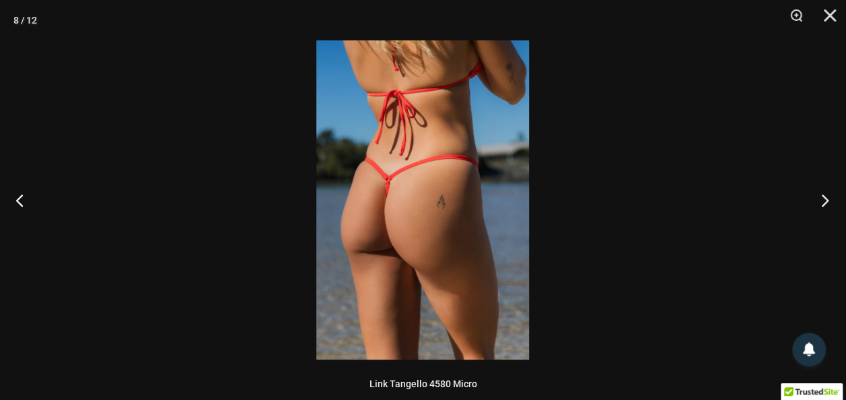
click at [822, 198] on button "Next" at bounding box center [820, 199] width 50 height 67
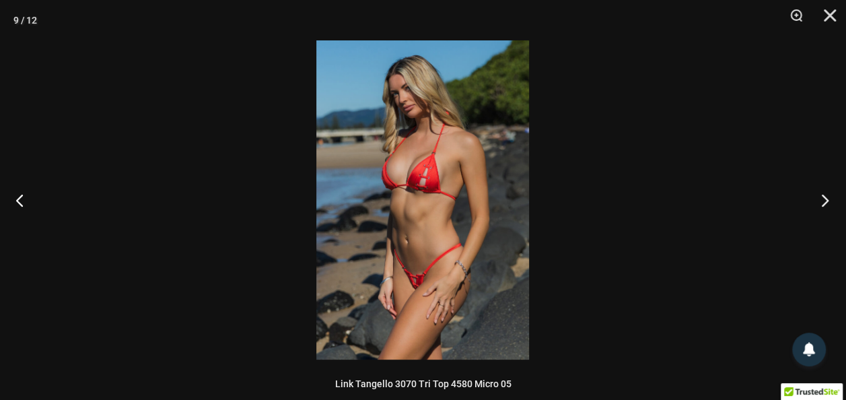
click at [825, 199] on button "Next" at bounding box center [820, 199] width 50 height 67
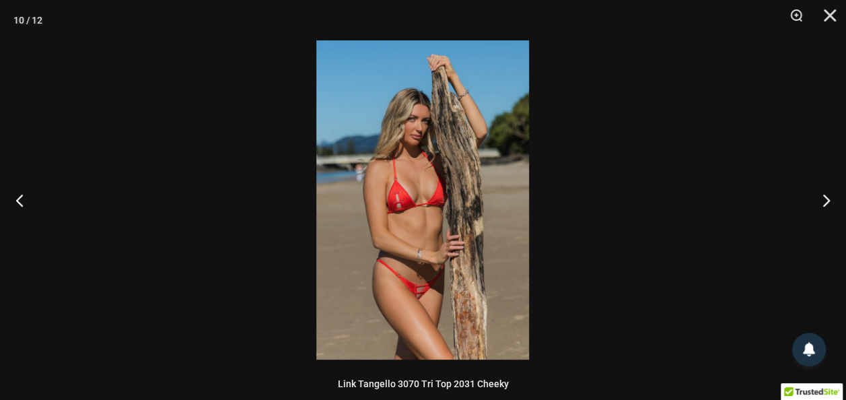
click at [350, 170] on img at bounding box center [422, 199] width 213 height 319
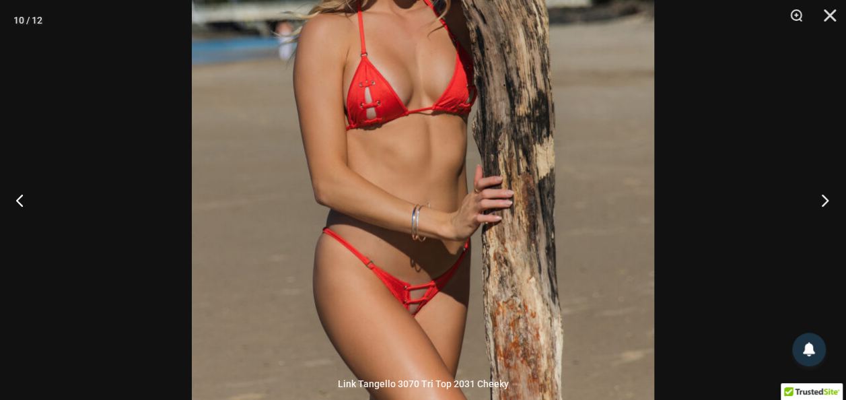
click at [825, 199] on button "Next" at bounding box center [820, 199] width 50 height 67
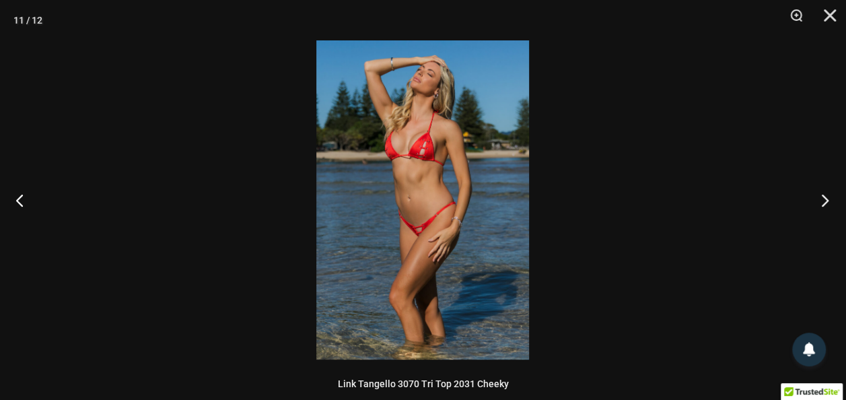
click at [825, 199] on button "Next" at bounding box center [820, 199] width 50 height 67
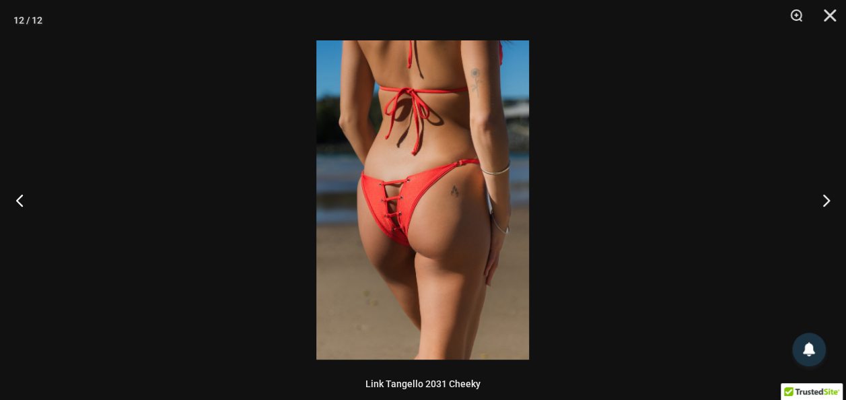
click at [461, 220] on img at bounding box center [422, 199] width 213 height 319
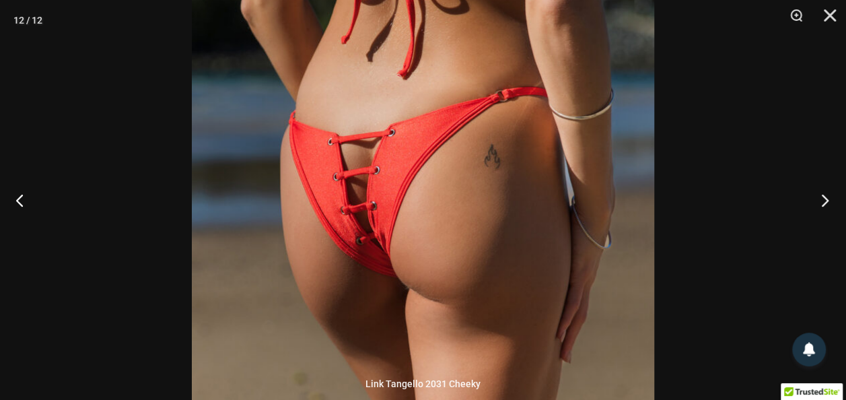
click at [825, 198] on button "Next" at bounding box center [820, 199] width 50 height 67
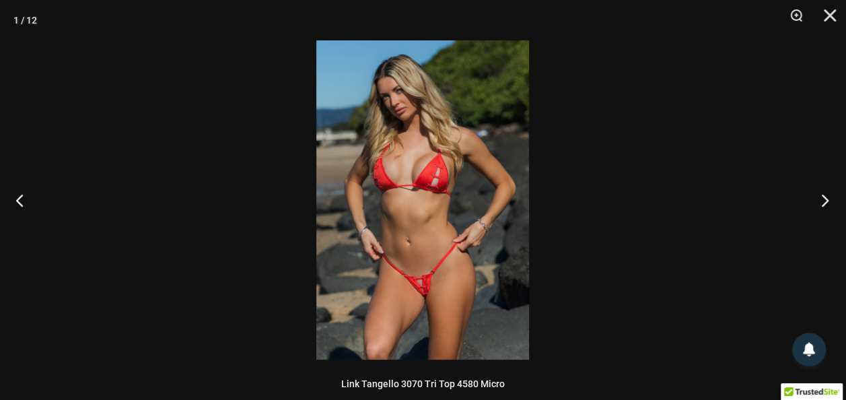
click at [825, 198] on button "Next" at bounding box center [820, 199] width 50 height 67
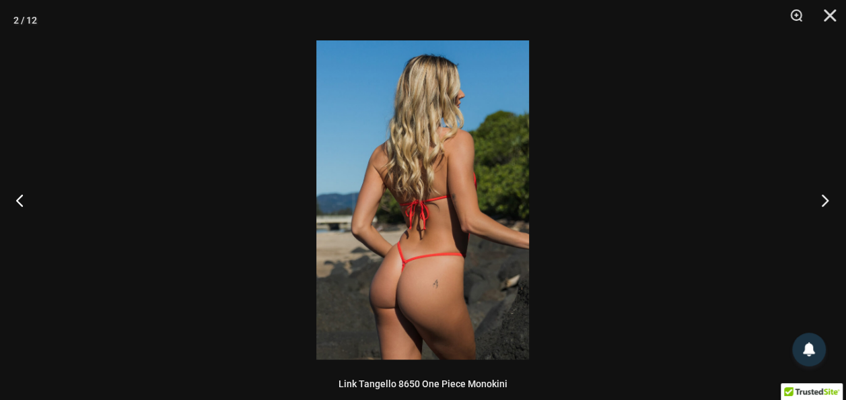
click at [825, 198] on button "Next" at bounding box center [820, 199] width 50 height 67
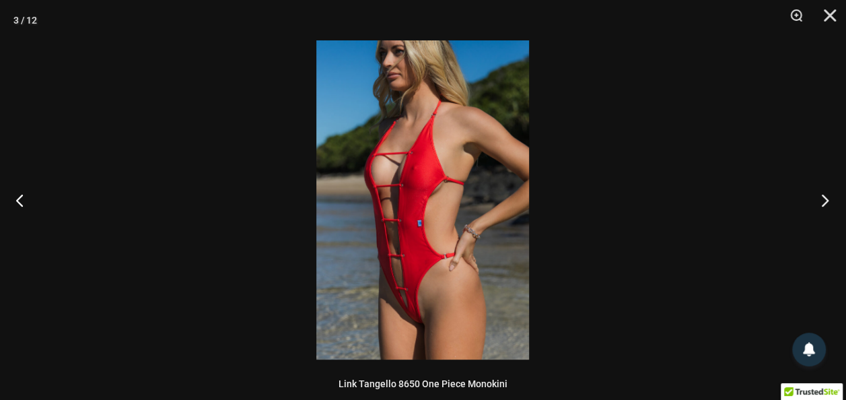
click at [825, 199] on button "Next" at bounding box center [820, 199] width 50 height 67
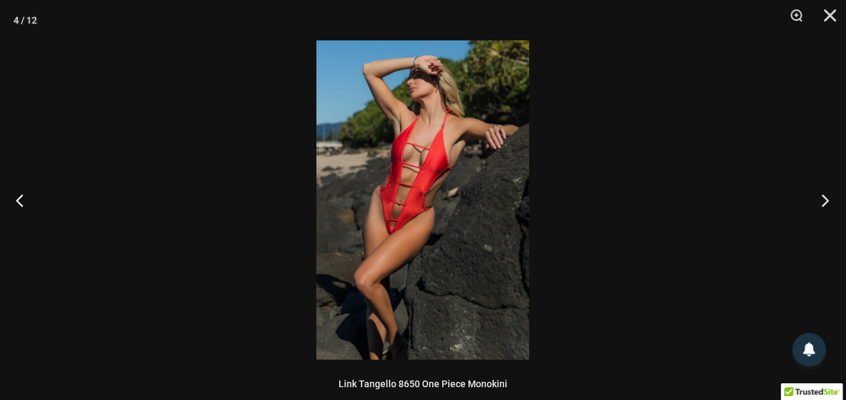
click at [825, 199] on button "Next" at bounding box center [820, 199] width 50 height 67
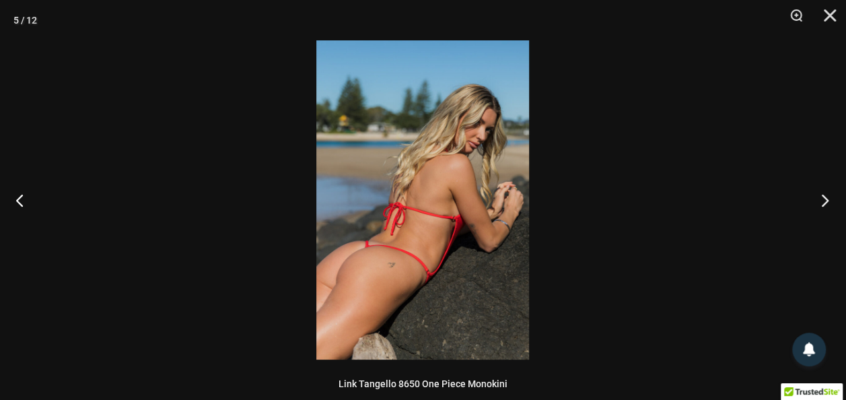
click at [825, 199] on button "Next" at bounding box center [820, 199] width 50 height 67
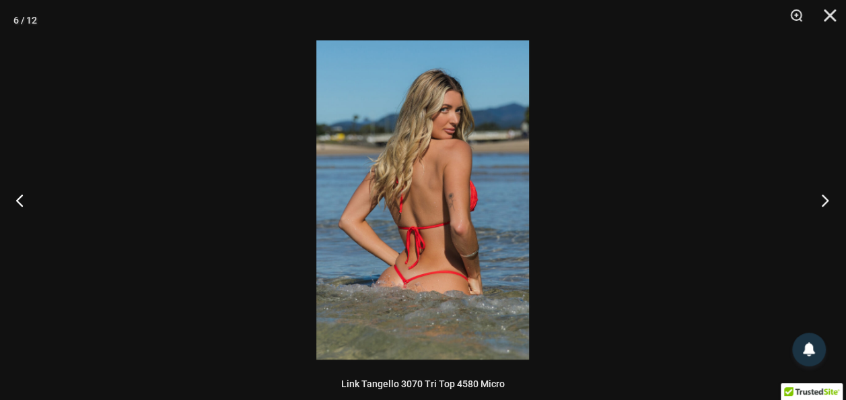
click at [825, 199] on button "Next" at bounding box center [820, 199] width 50 height 67
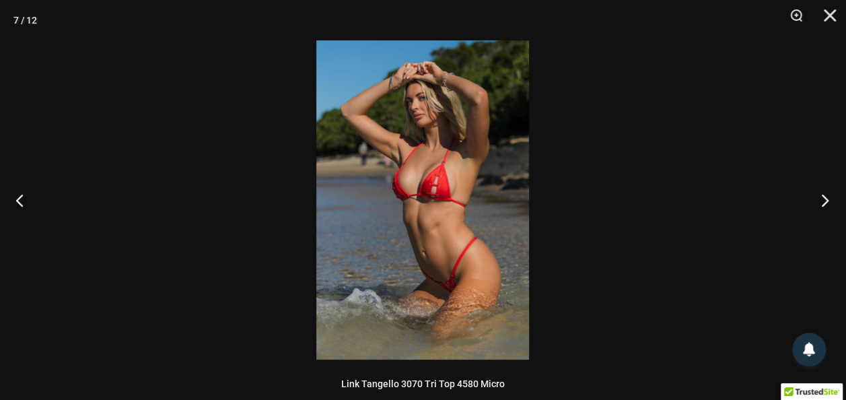
click at [825, 201] on button "Next" at bounding box center [820, 199] width 50 height 67
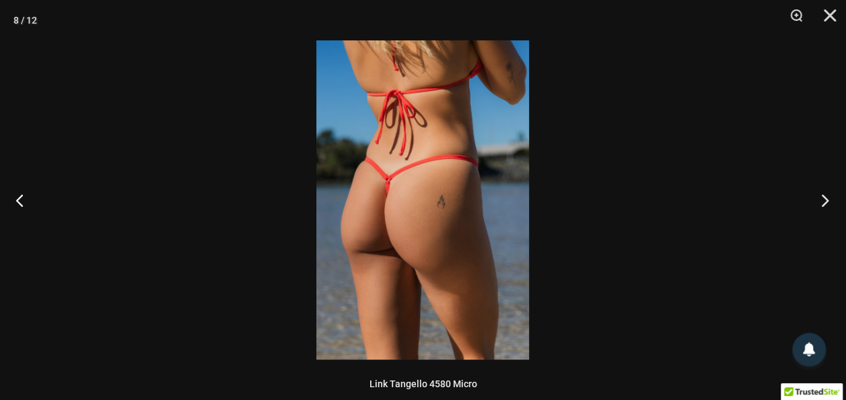
click at [825, 201] on button "Next" at bounding box center [820, 199] width 50 height 67
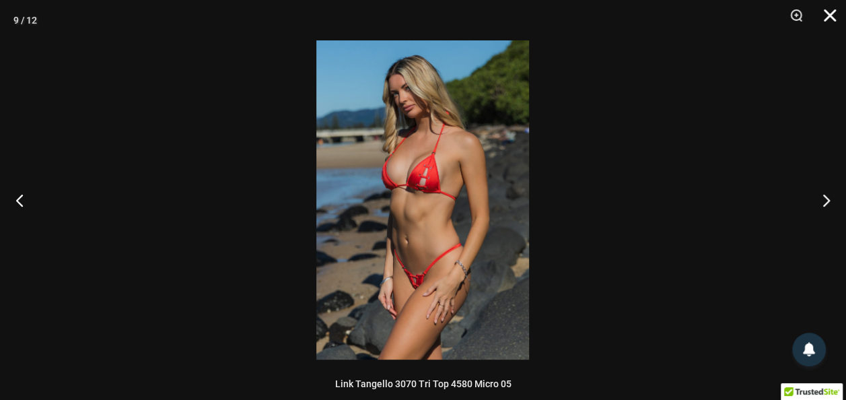
click at [829, 12] on button "Close" at bounding box center [825, 20] width 34 height 40
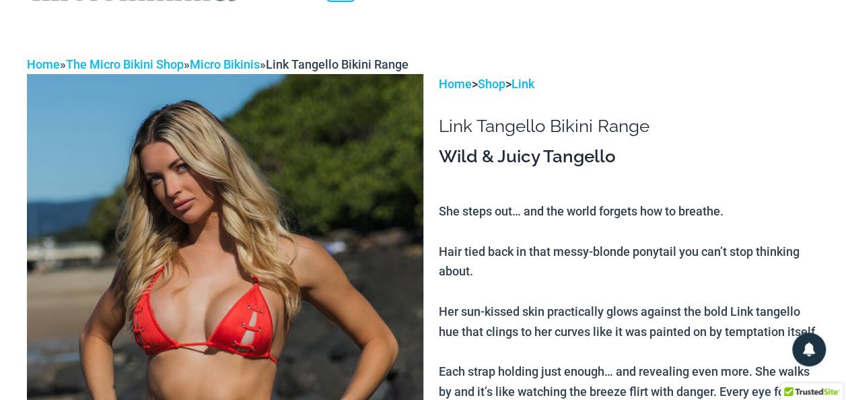
scroll to position [0, 0]
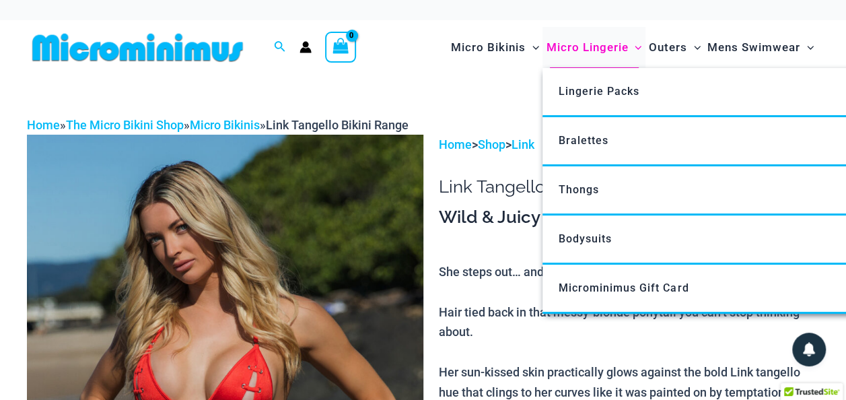
click at [592, 42] on span "Micro Lingerie" at bounding box center [587, 47] width 82 height 34
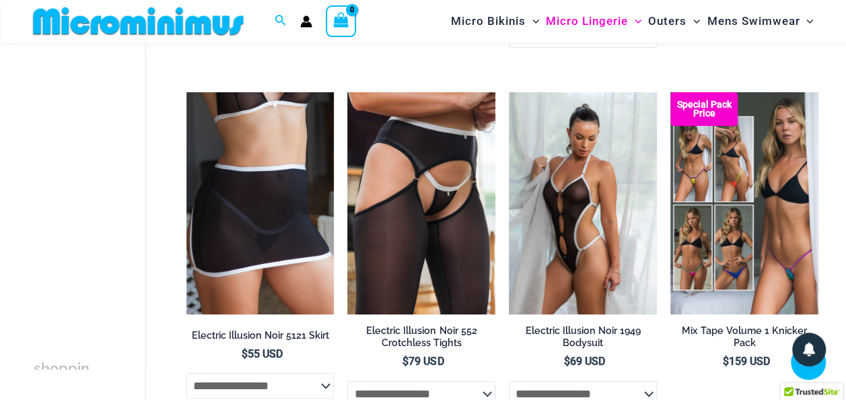
scroll to position [2343, 0]
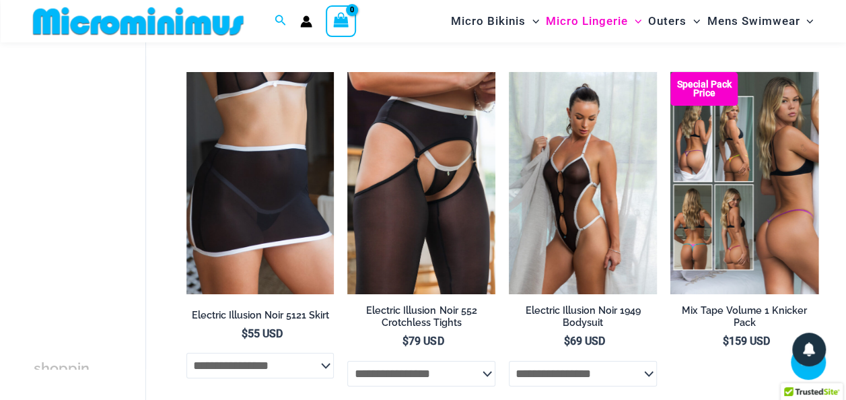
click at [745, 192] on img at bounding box center [744, 183] width 148 height 222
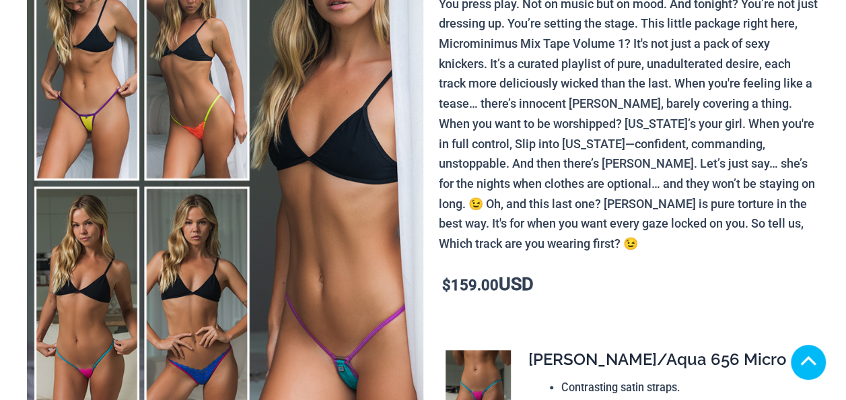
scroll to position [337, 0]
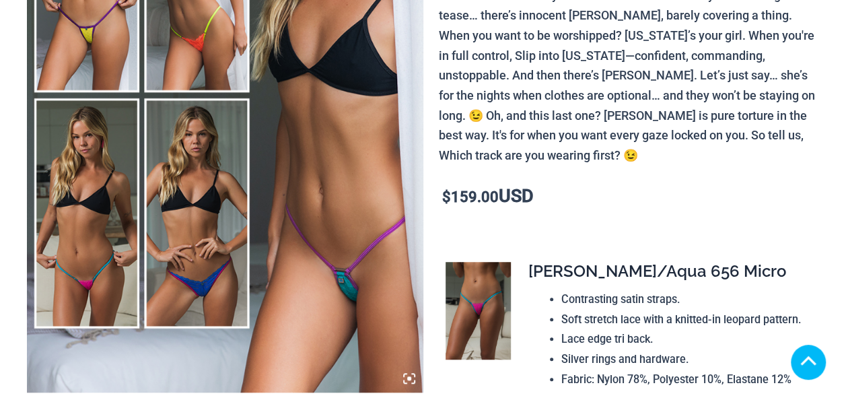
click at [155, 197] on img at bounding box center [225, 95] width 396 height 594
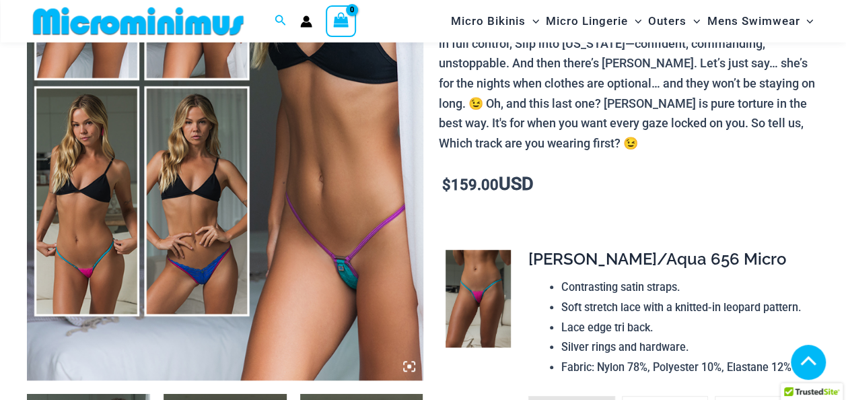
scroll to position [324, 0]
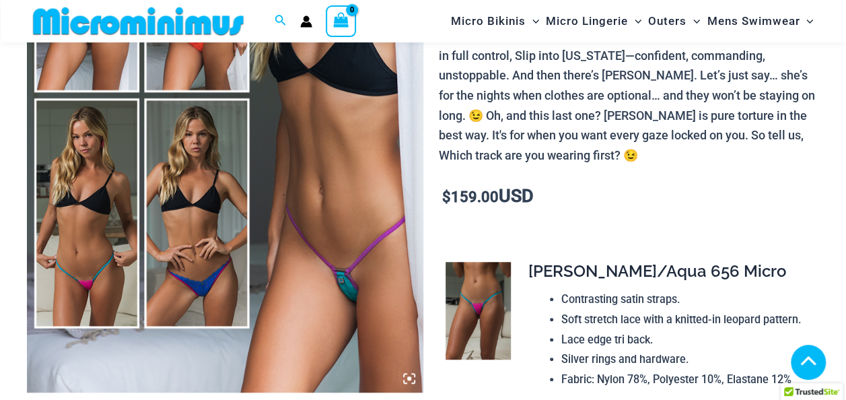
click at [352, 274] on img at bounding box center [225, 95] width 396 height 594
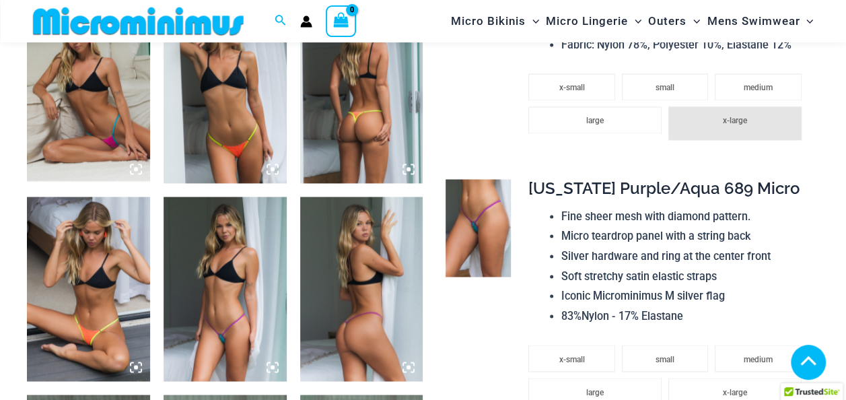
click at [241, 281] on img at bounding box center [225, 289] width 123 height 184
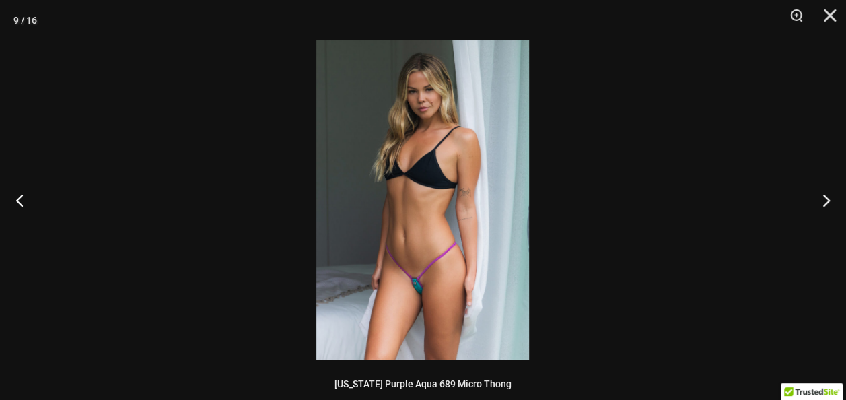
click at [428, 146] on img at bounding box center [422, 199] width 213 height 319
click at [426, 154] on img at bounding box center [422, 199] width 213 height 319
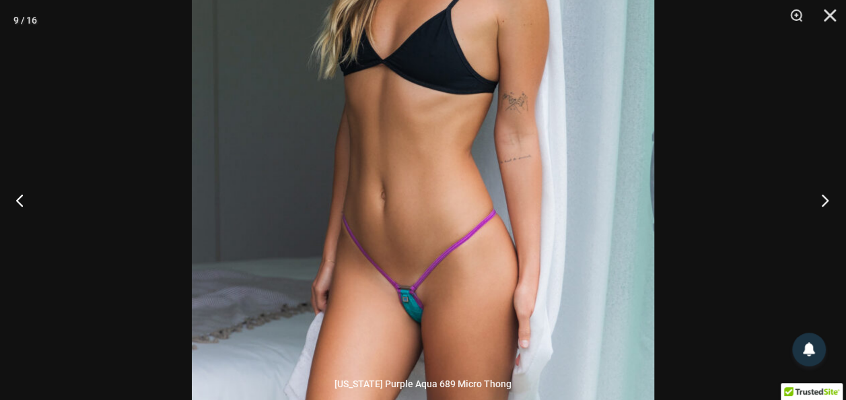
click at [823, 199] on button "Next" at bounding box center [820, 199] width 50 height 67
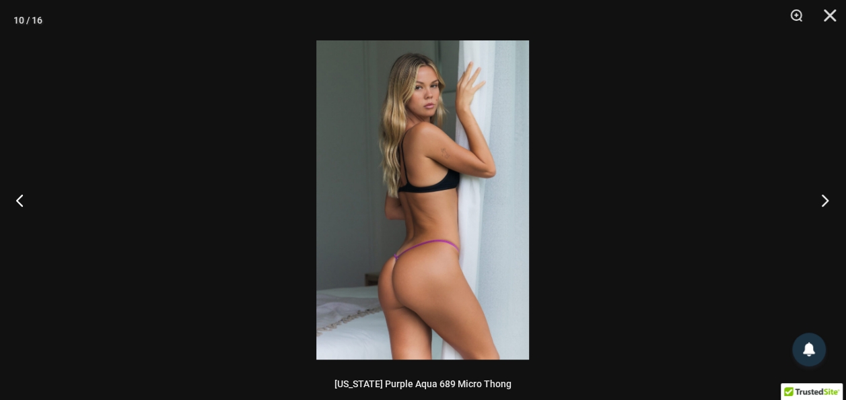
click at [823, 199] on button "Next" at bounding box center [820, 199] width 50 height 67
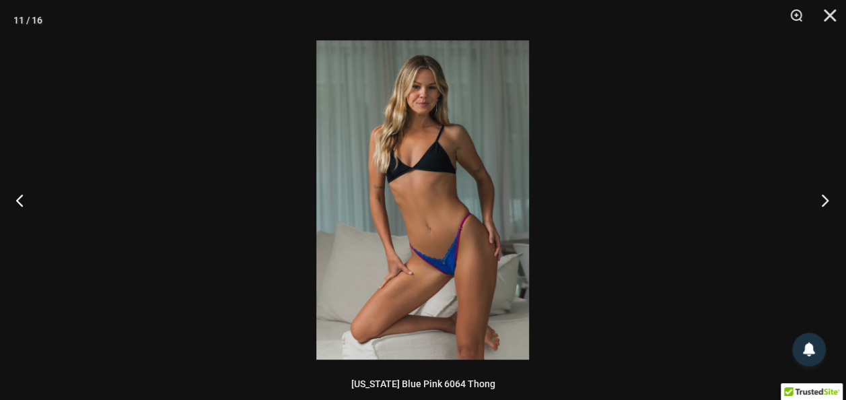
click at [823, 199] on button "Next" at bounding box center [820, 199] width 50 height 67
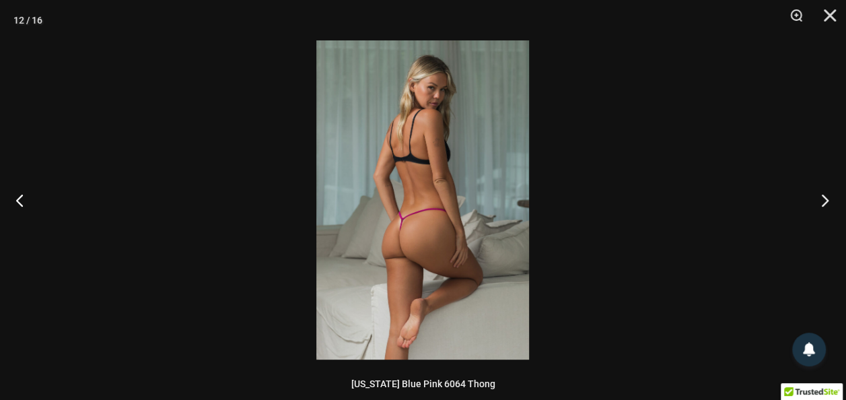
click at [823, 199] on button "Next" at bounding box center [820, 199] width 50 height 67
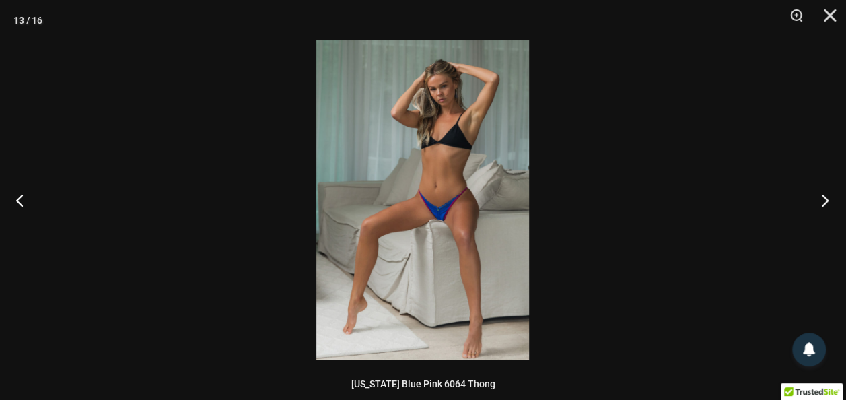
click at [823, 199] on button "Next" at bounding box center [820, 199] width 50 height 67
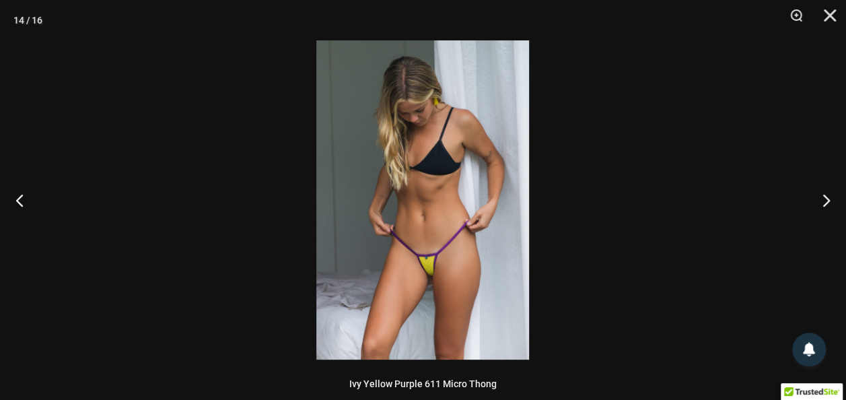
click at [443, 202] on img at bounding box center [422, 199] width 213 height 319
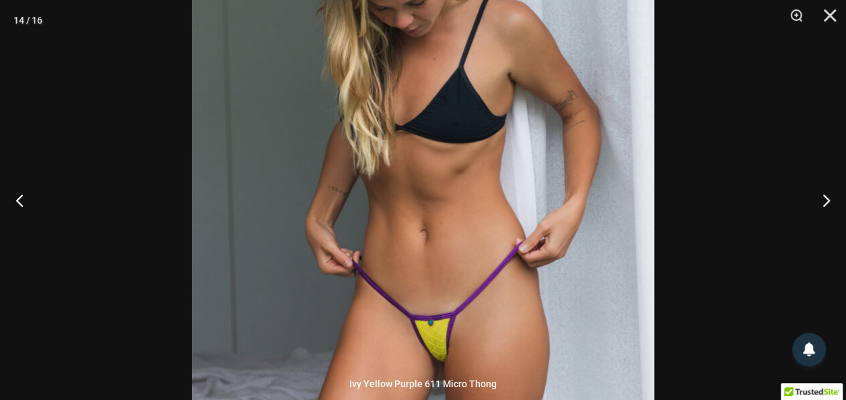
click at [443, 202] on img at bounding box center [423, 197] width 462 height 693
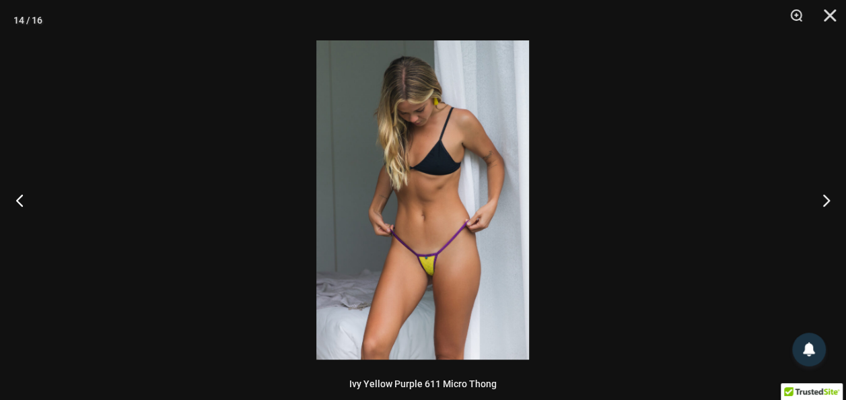
click at [443, 202] on img at bounding box center [422, 199] width 213 height 319
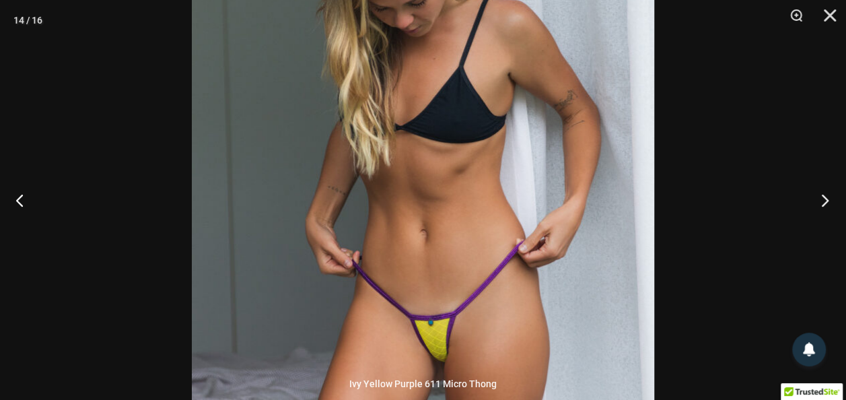
click at [822, 197] on button "Next" at bounding box center [820, 199] width 50 height 67
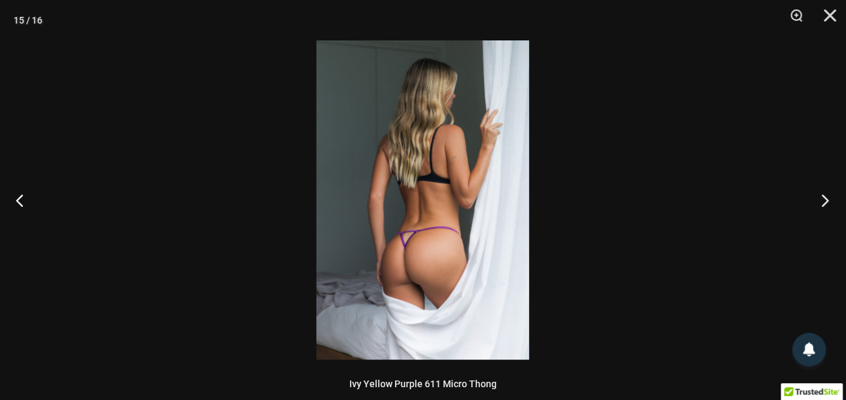
click at [822, 197] on button "Next" at bounding box center [820, 199] width 50 height 67
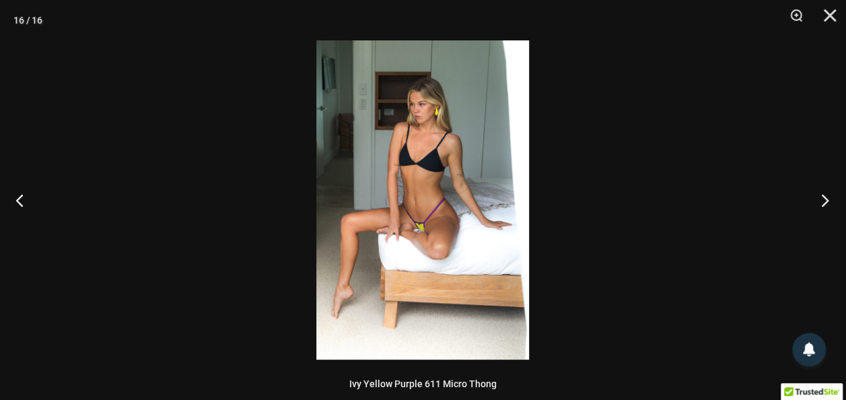
click at [822, 197] on button "Next" at bounding box center [820, 199] width 50 height 67
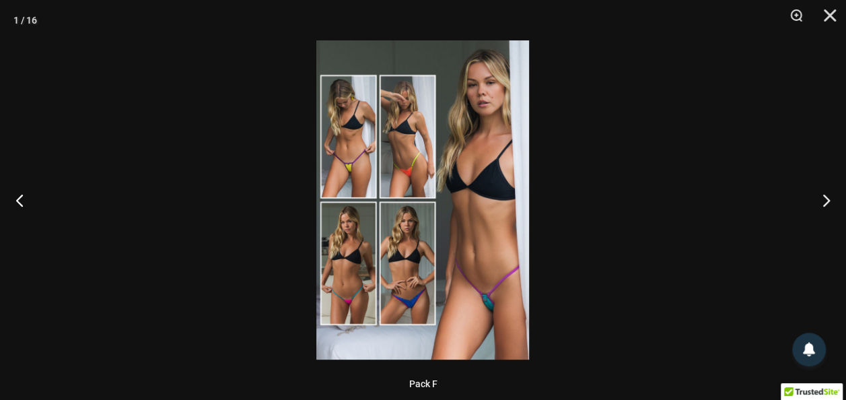
click at [493, 221] on img at bounding box center [422, 199] width 213 height 319
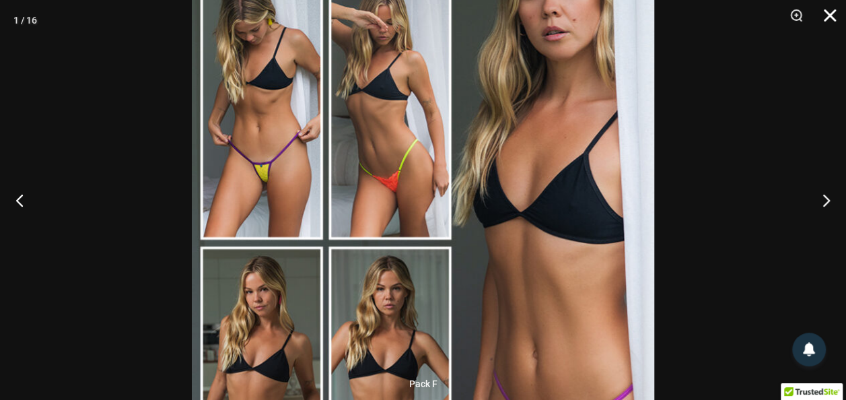
click at [829, 12] on button "Close" at bounding box center [825, 20] width 34 height 40
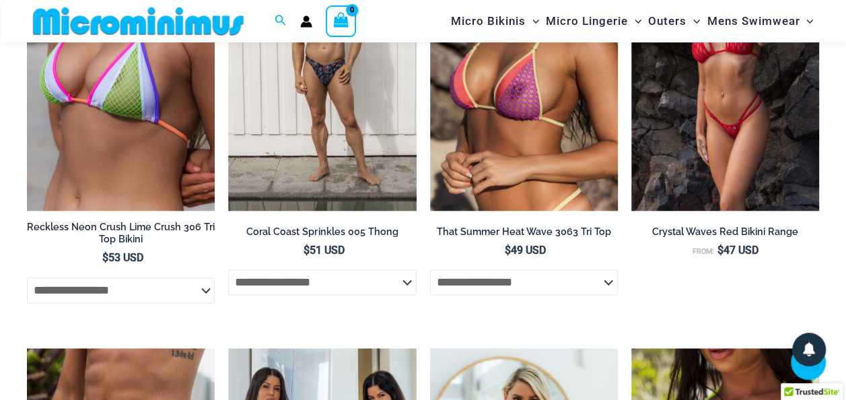
scroll to position [3286, 0]
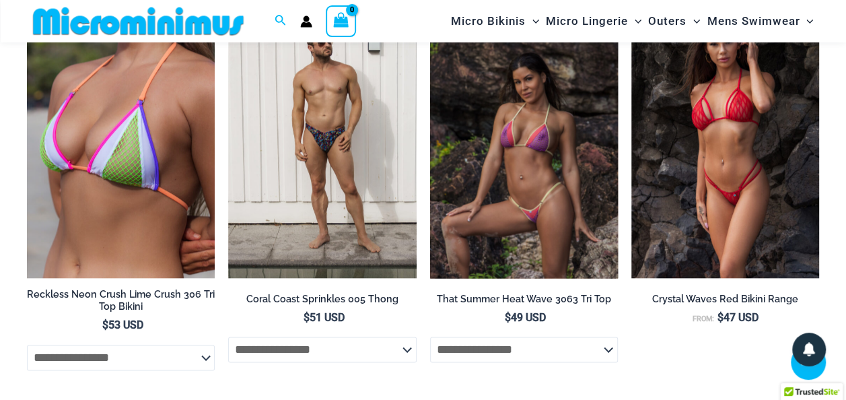
click at [518, 143] on img at bounding box center [524, 137] width 188 height 282
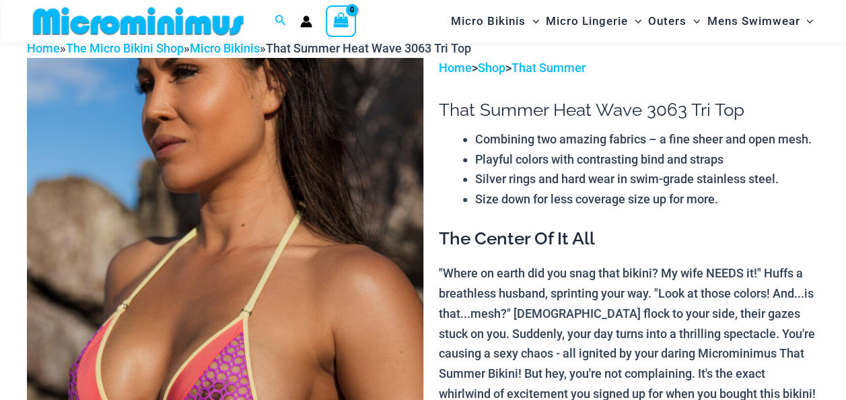
scroll to position [202, 0]
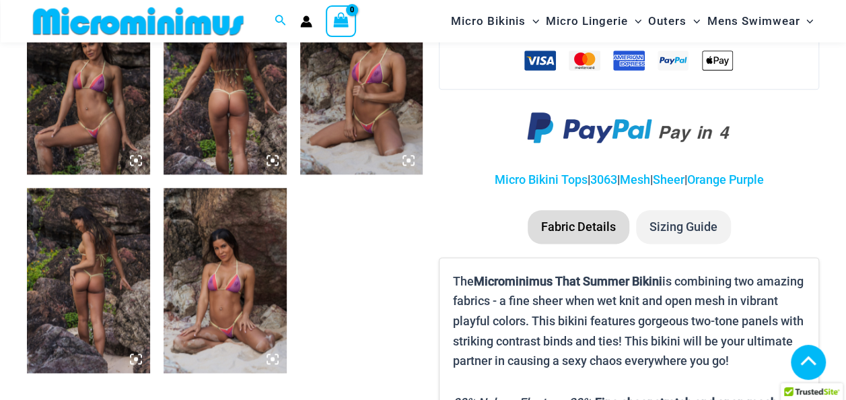
click at [272, 355] on icon at bounding box center [273, 359] width 12 height 12
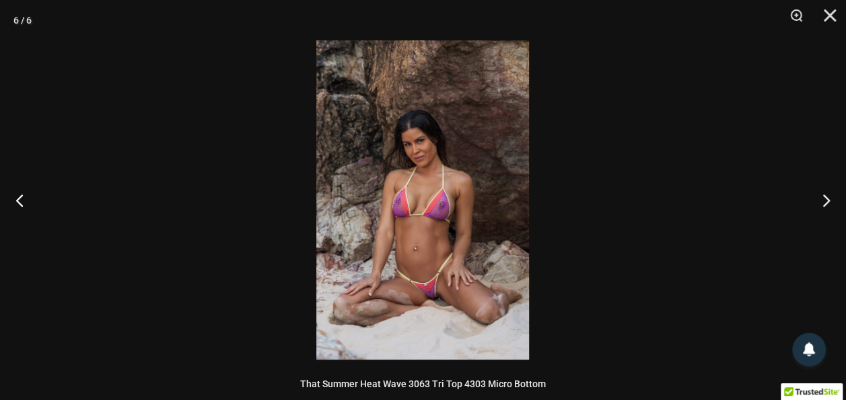
click at [453, 272] on img at bounding box center [422, 199] width 213 height 319
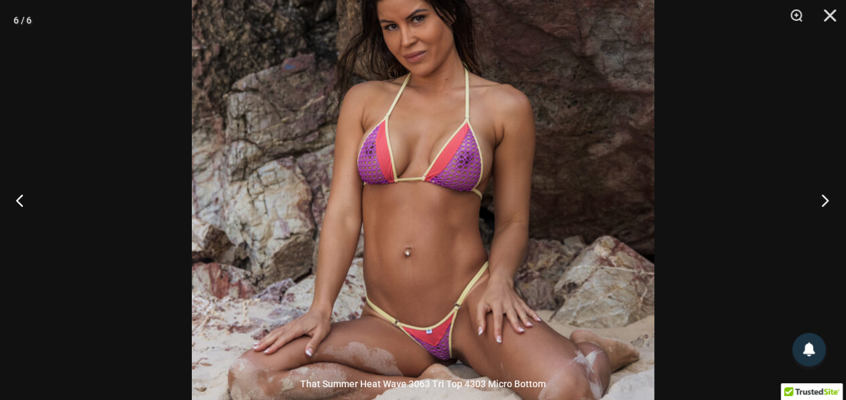
click at [824, 198] on button "Next" at bounding box center [820, 199] width 50 height 67
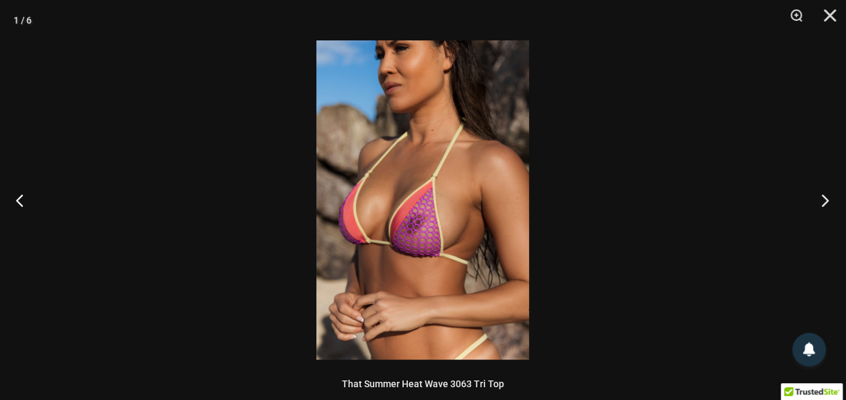
click at [824, 198] on button "Next" at bounding box center [820, 199] width 50 height 67
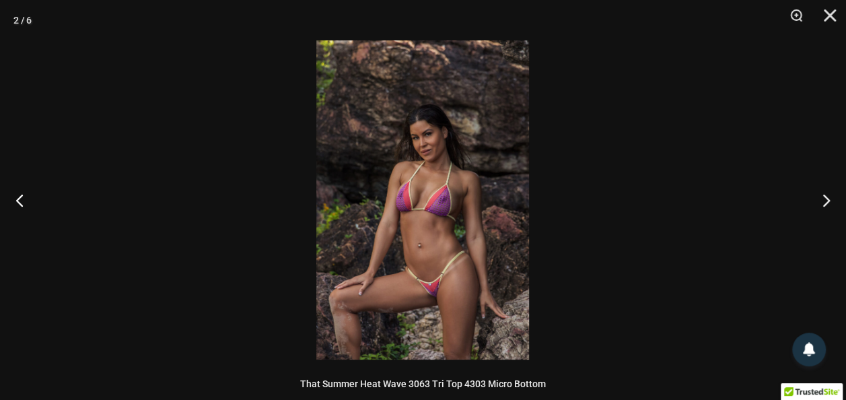
click at [409, 189] on img at bounding box center [422, 199] width 213 height 319
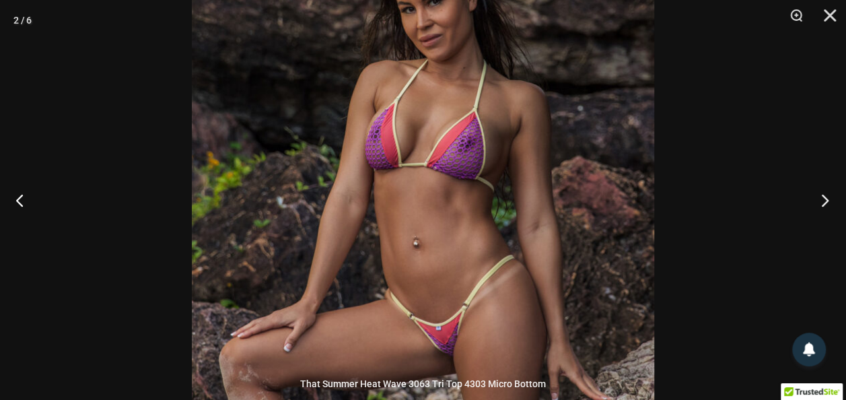
click at [824, 197] on button "Next" at bounding box center [820, 199] width 50 height 67
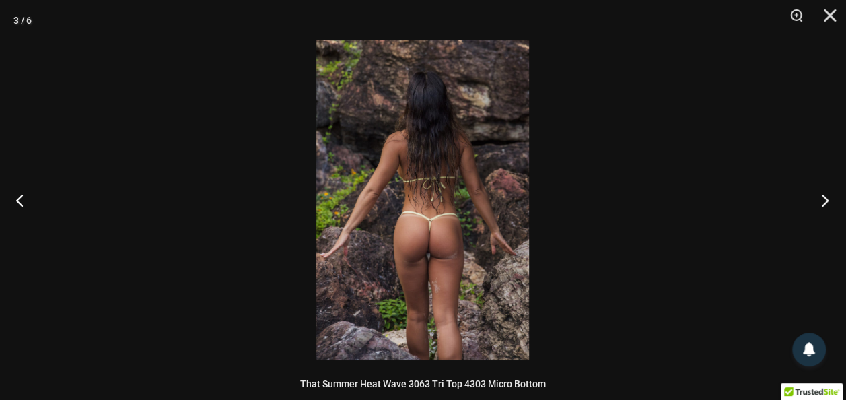
click at [824, 197] on button "Next" at bounding box center [820, 199] width 50 height 67
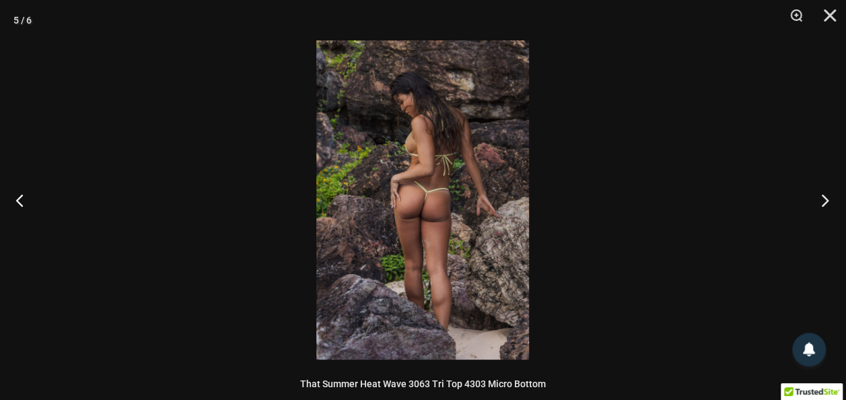
click at [824, 197] on button "Next" at bounding box center [820, 199] width 50 height 67
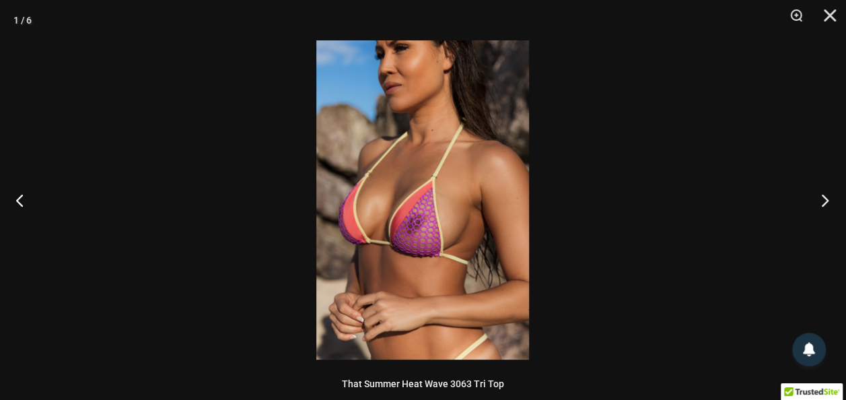
click at [824, 197] on button "Next" at bounding box center [820, 199] width 50 height 67
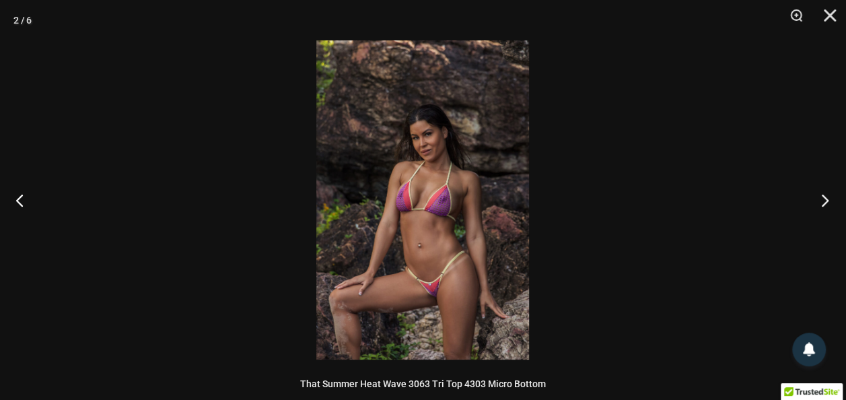
click at [824, 197] on button "Next" at bounding box center [820, 199] width 50 height 67
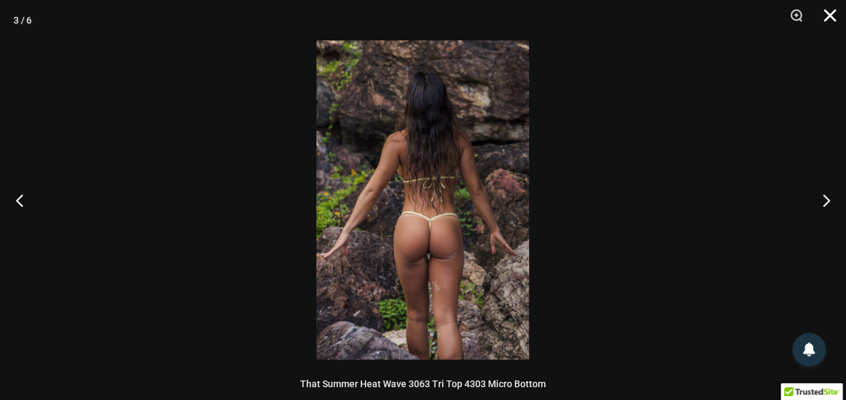
click at [829, 13] on button "Close" at bounding box center [825, 20] width 34 height 40
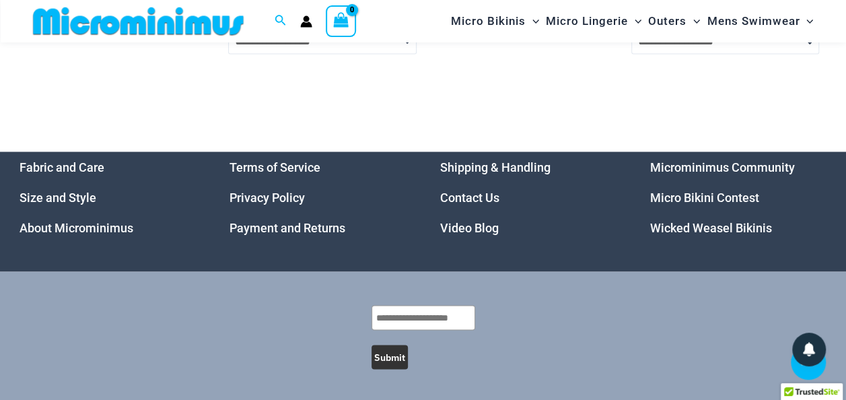
scroll to position [3634, 0]
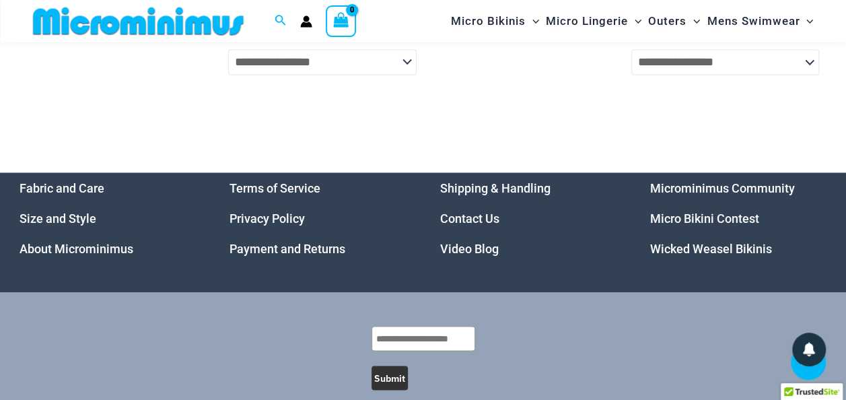
click at [697, 194] on link "Microminimus Community" at bounding box center [722, 187] width 145 height 14
